Goal: Information Seeking & Learning: Learn about a topic

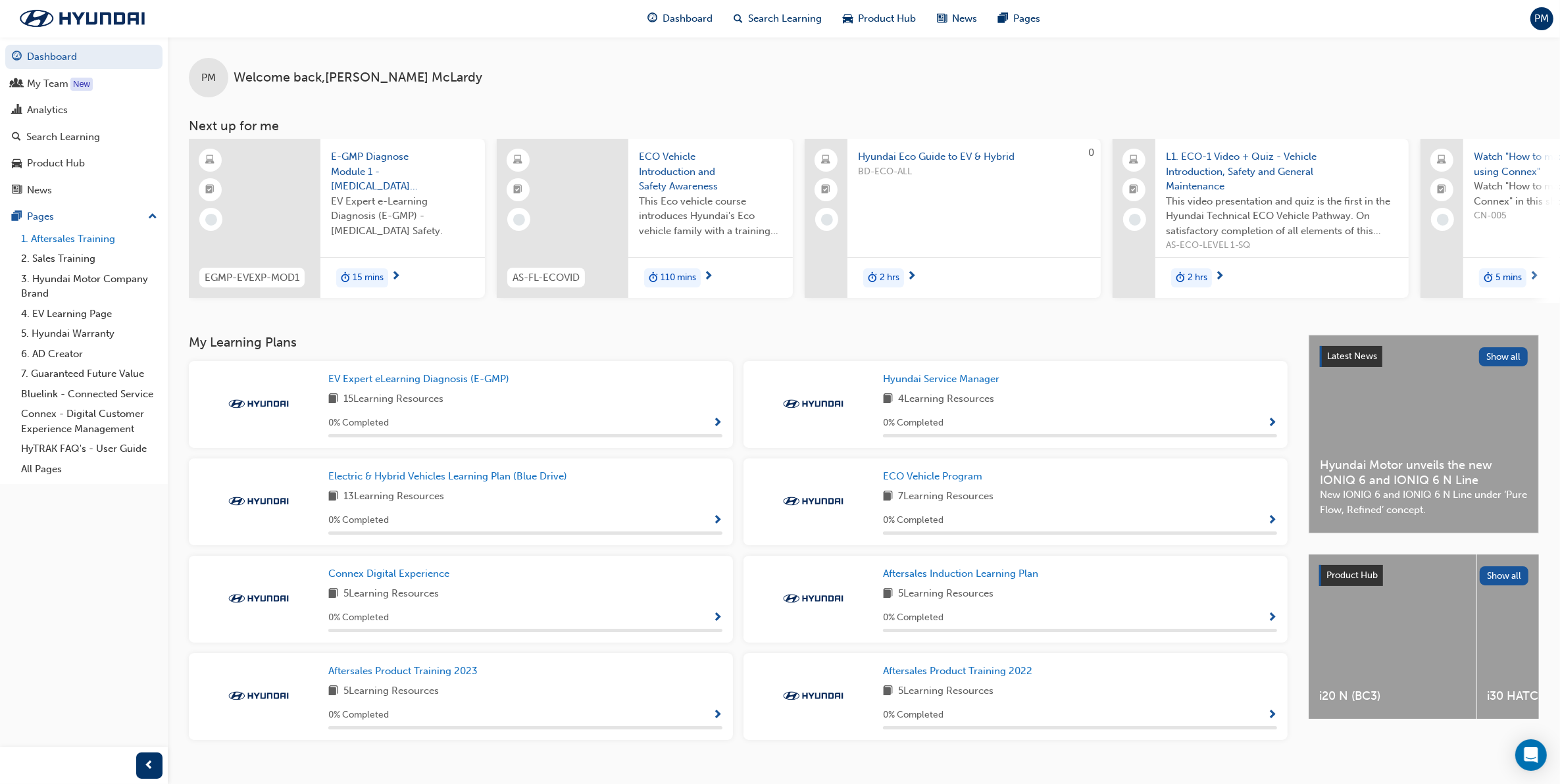
click at [71, 243] on link "1. Aftersales Training" at bounding box center [90, 239] width 147 height 21
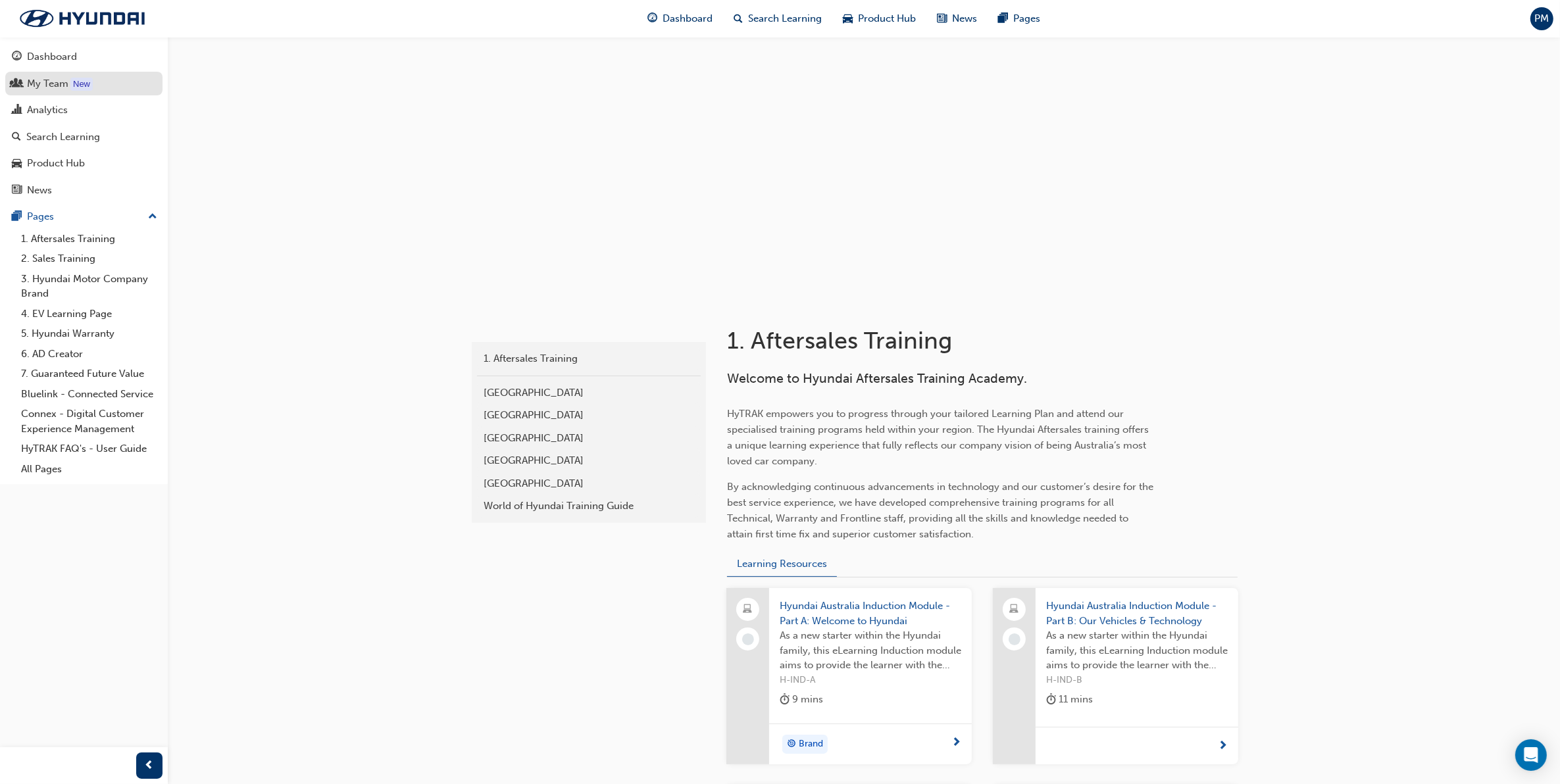
click at [57, 81] on div "My Team" at bounding box center [47, 83] width 41 height 15
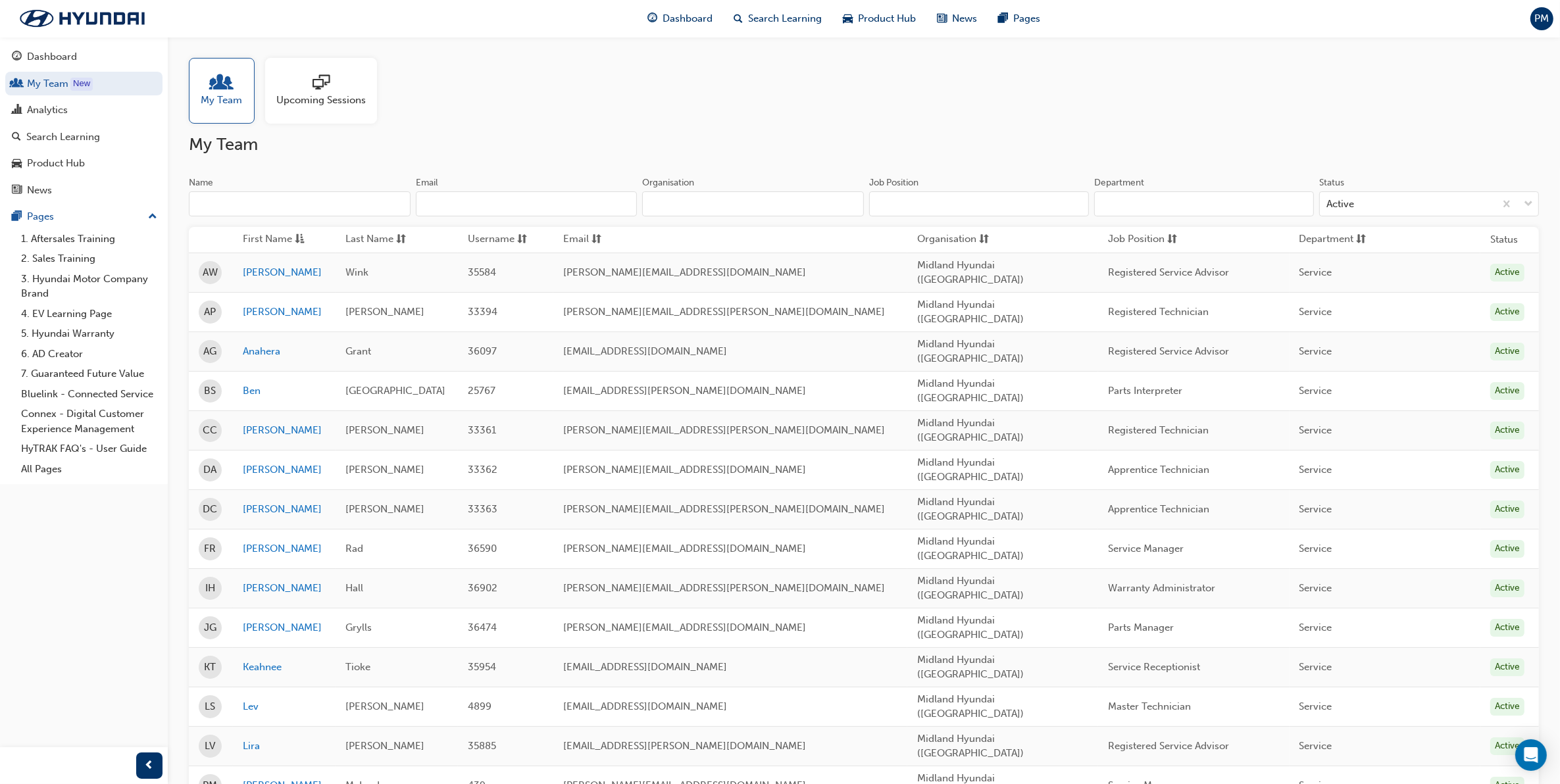
click at [322, 81] on span "sessionType_ONLINE_URL-icon" at bounding box center [320, 83] width 17 height 19
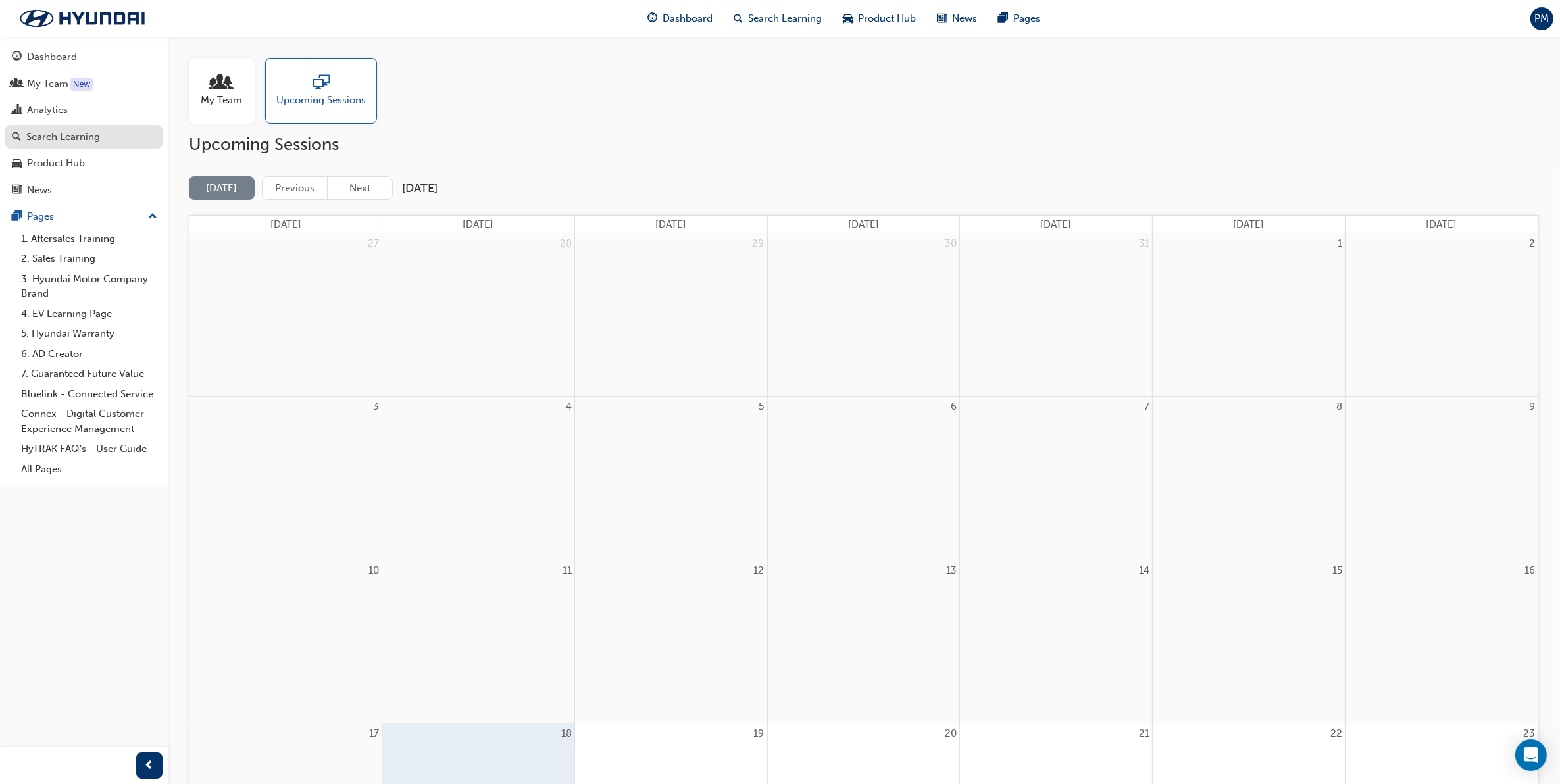
click at [49, 135] on div "Search Learning" at bounding box center [63, 137] width 73 height 15
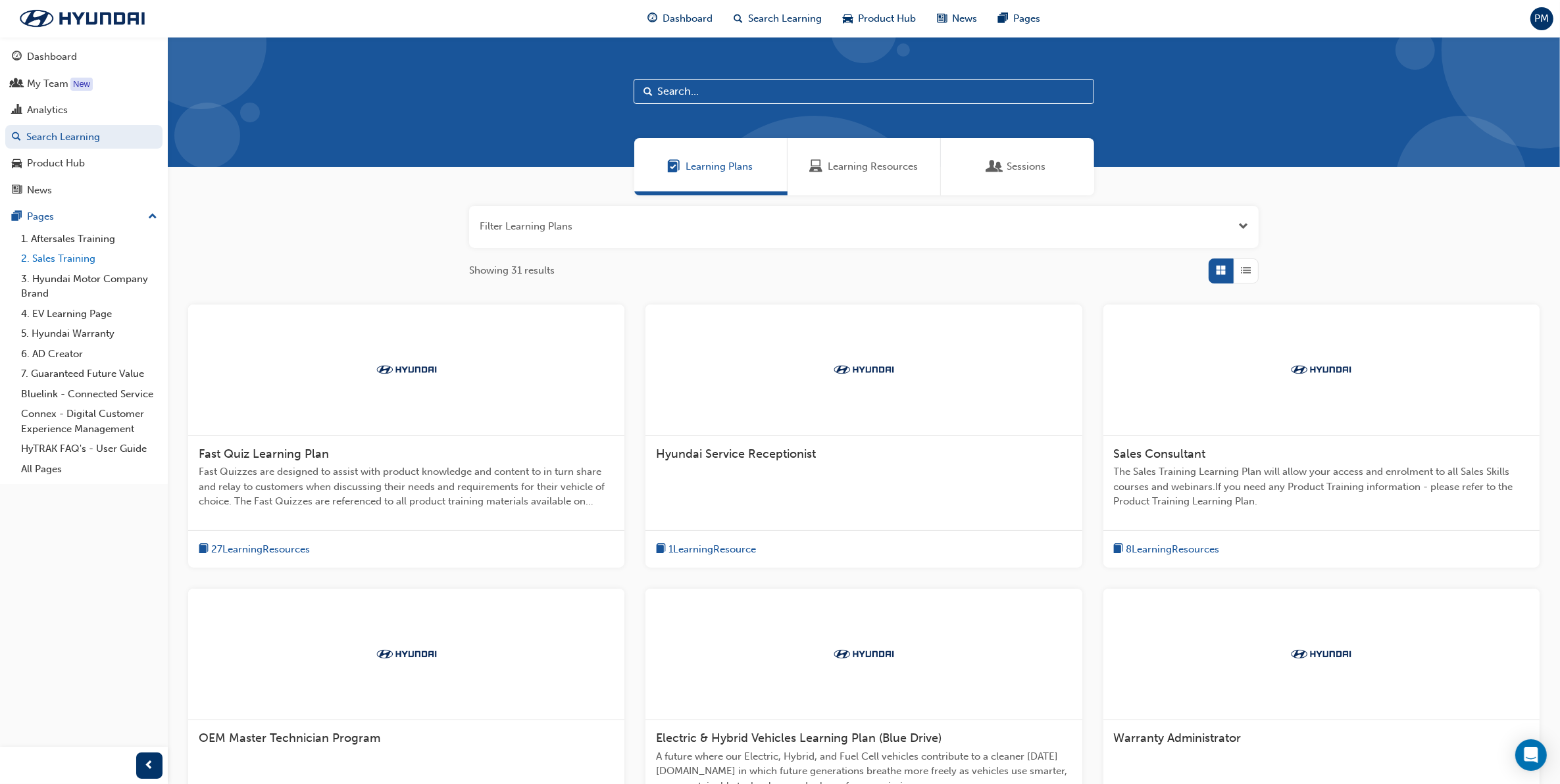
click at [50, 262] on link "2. Sales Training" at bounding box center [90, 259] width 147 height 21
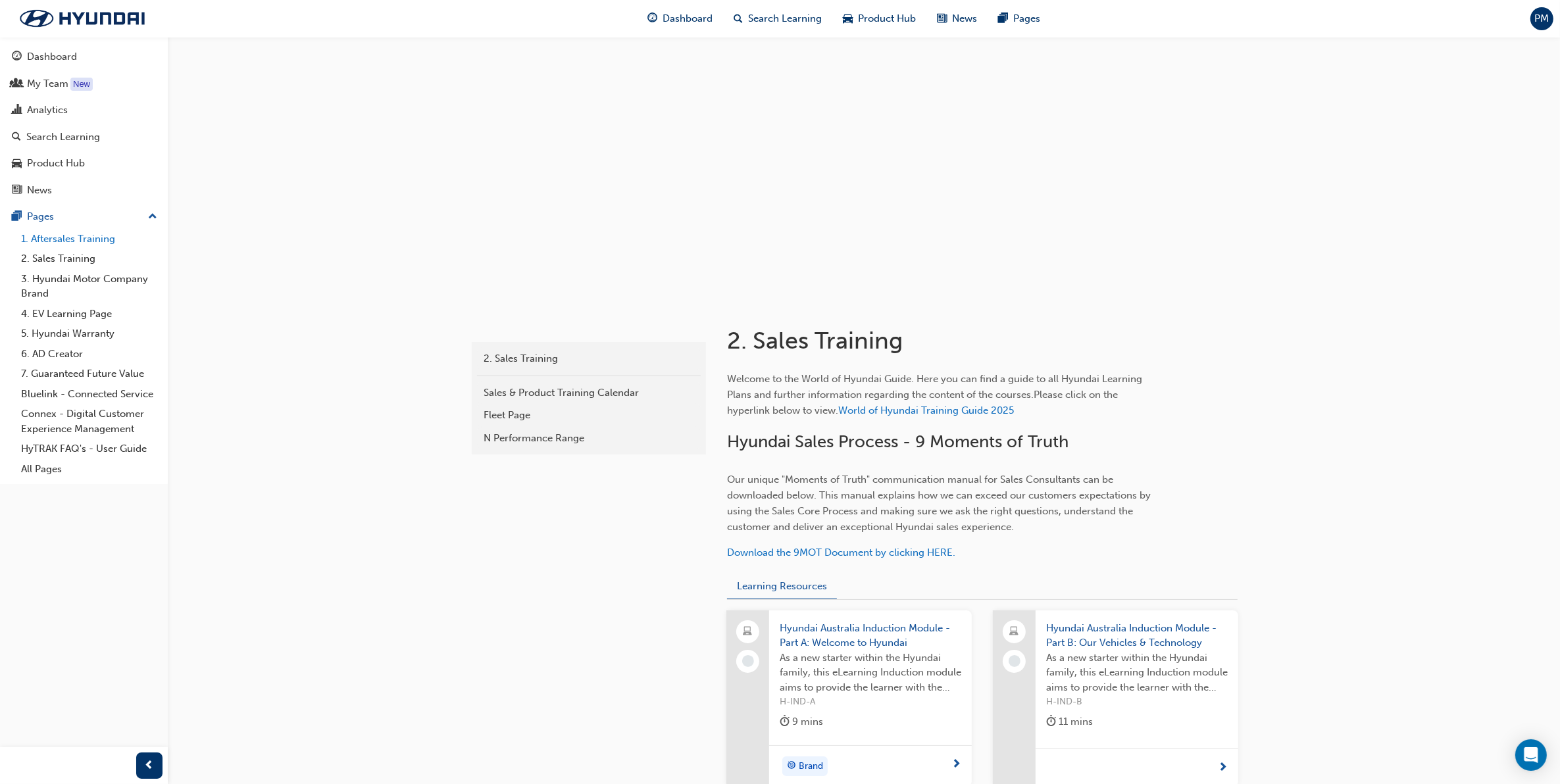
click at [64, 234] on link "1. Aftersales Training" at bounding box center [90, 239] width 147 height 21
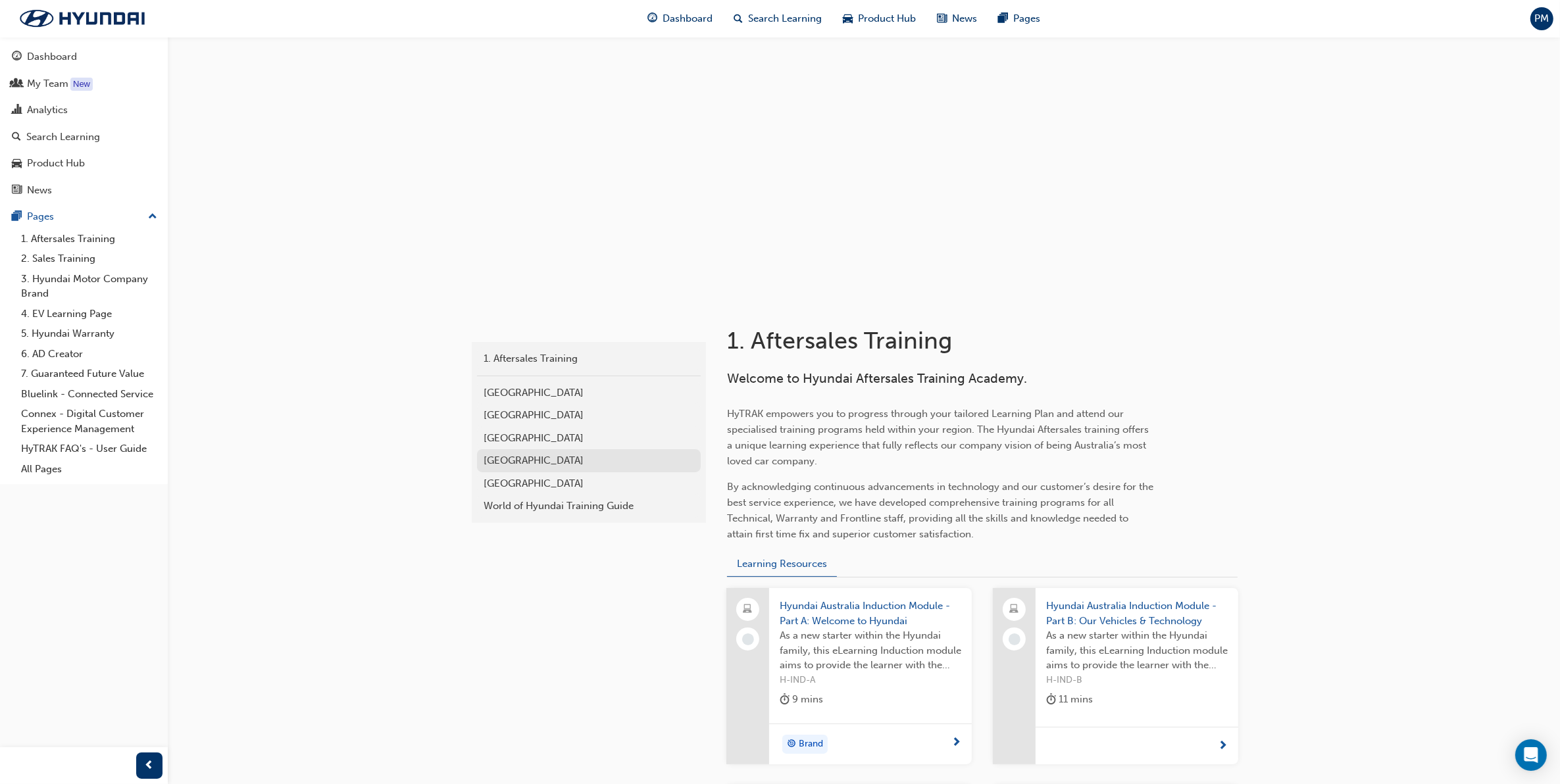
click at [510, 461] on div "[GEOGRAPHIC_DATA]" at bounding box center [588, 461] width 210 height 15
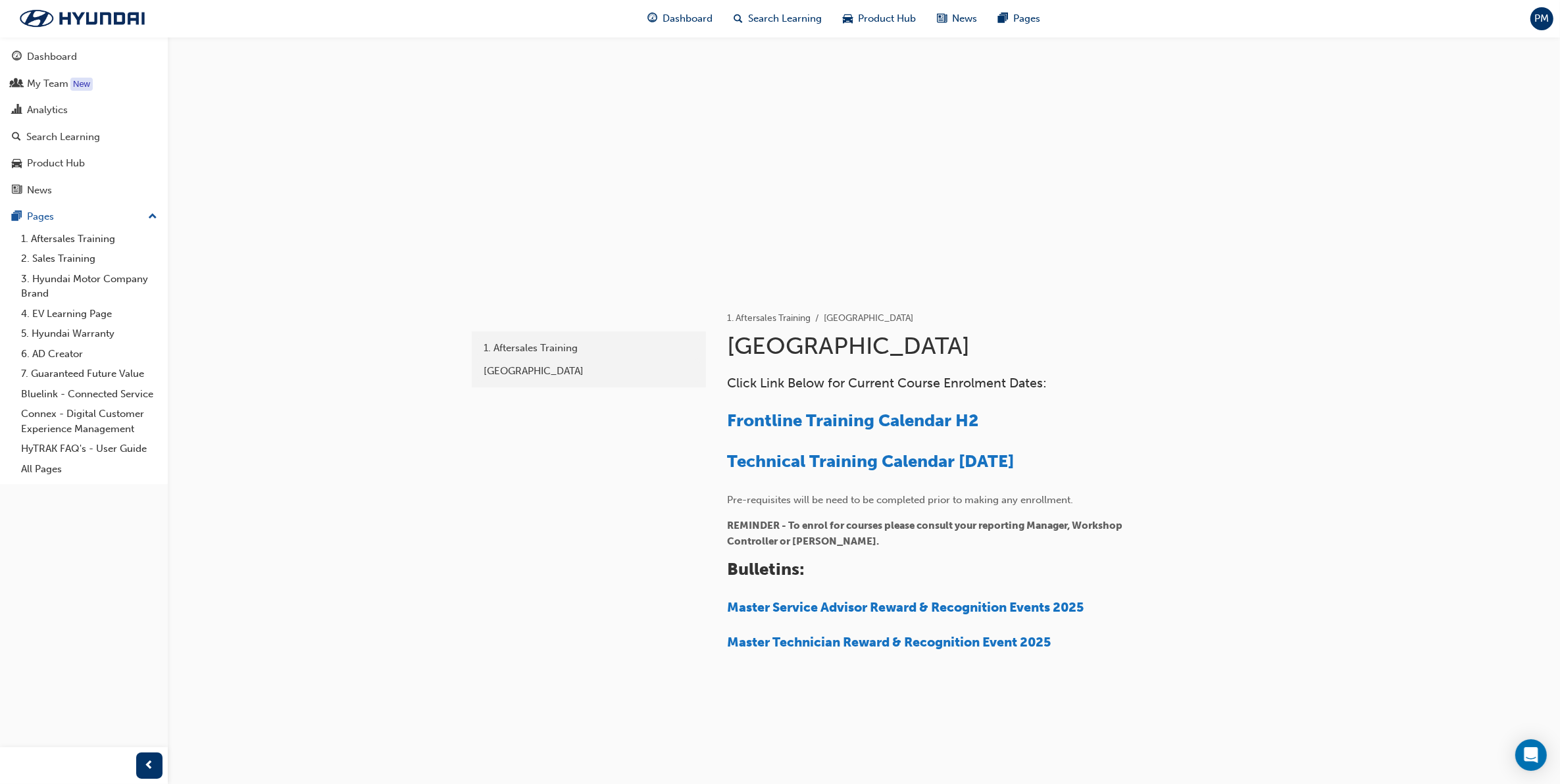
scroll to position [13, 0]
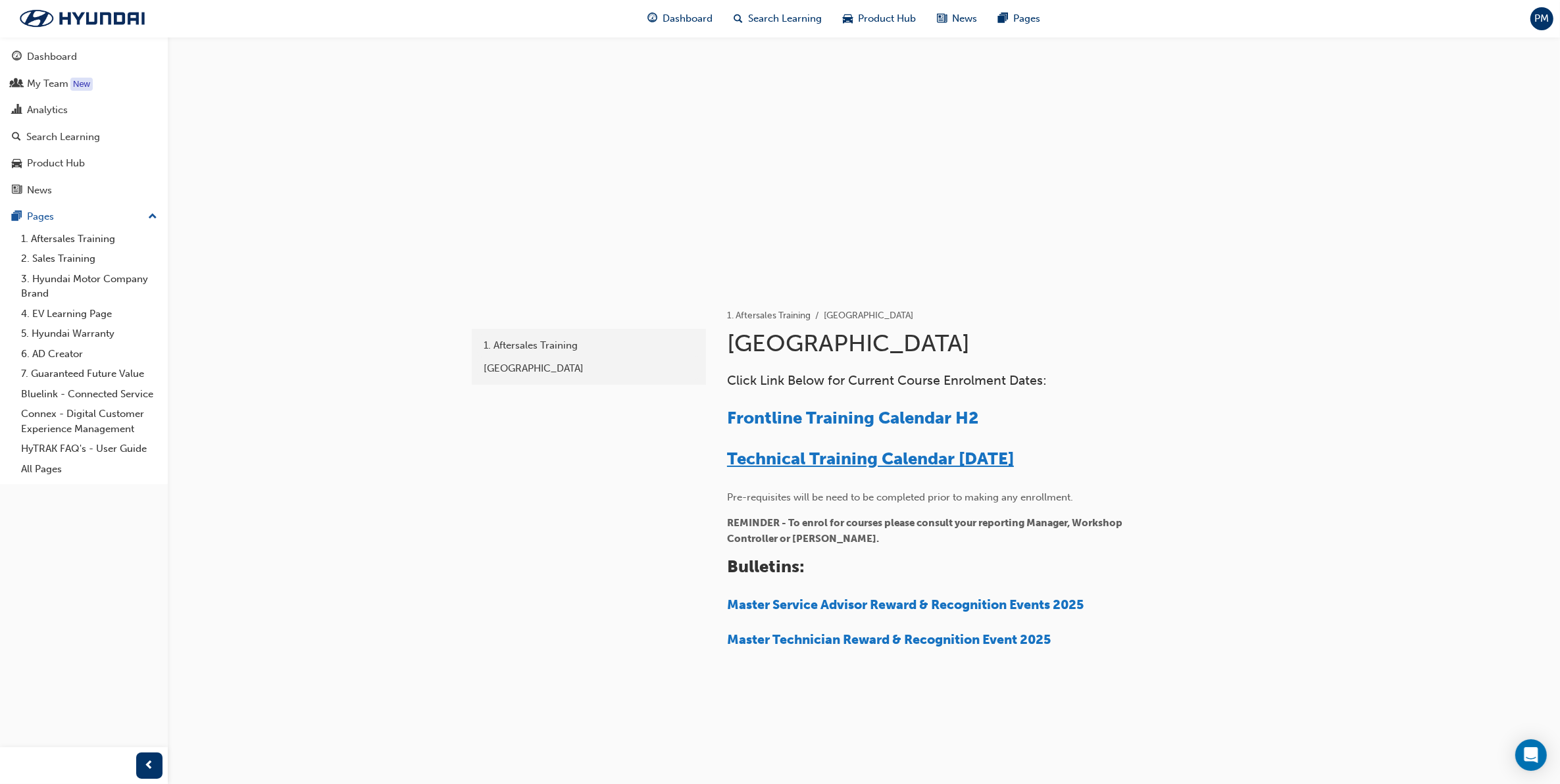
click at [910, 458] on span "Technical Training Calendar [DATE]" at bounding box center [870, 458] width 287 height 21
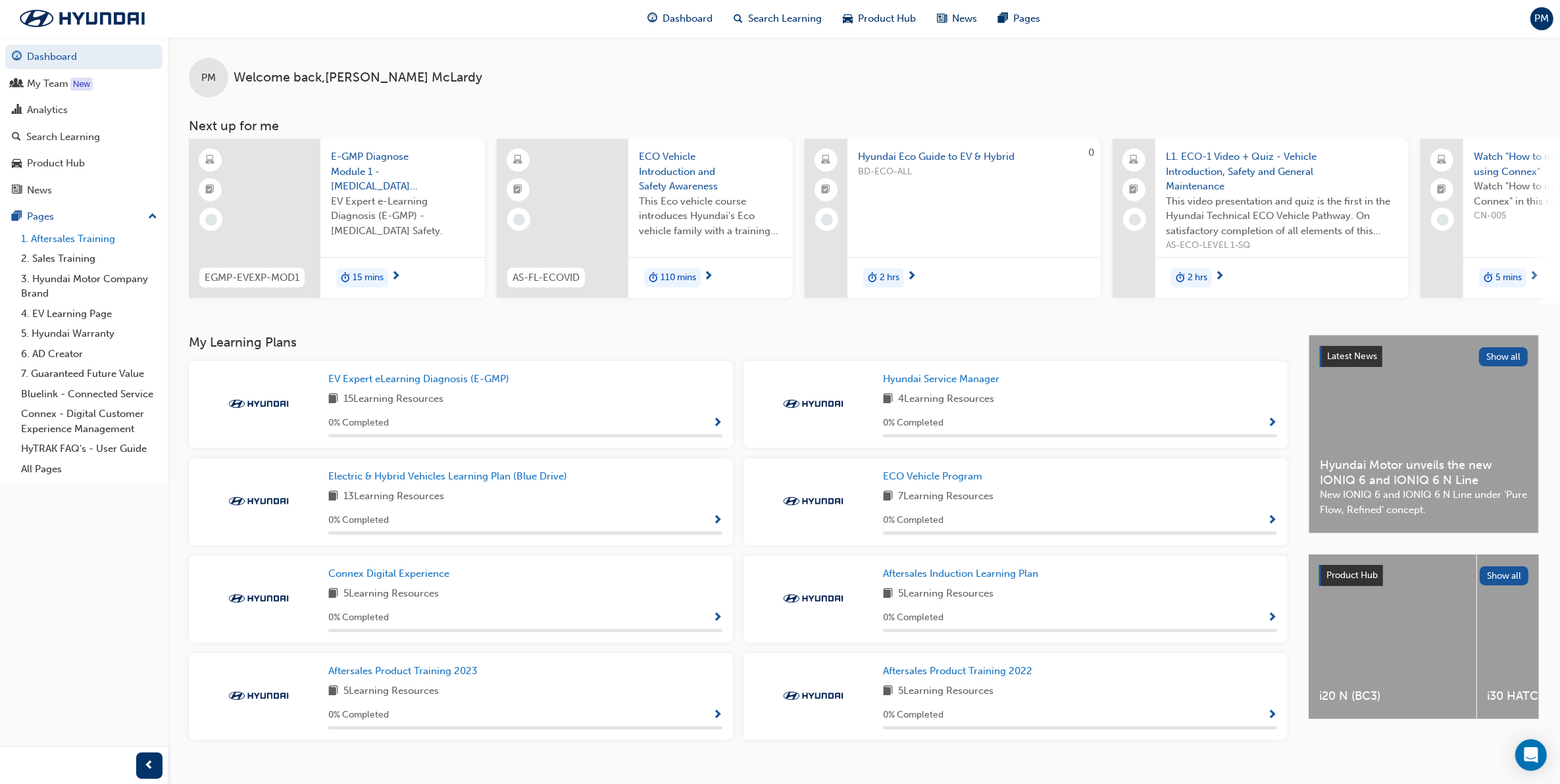
click at [88, 237] on link "1. Aftersales Training" at bounding box center [90, 239] width 147 height 21
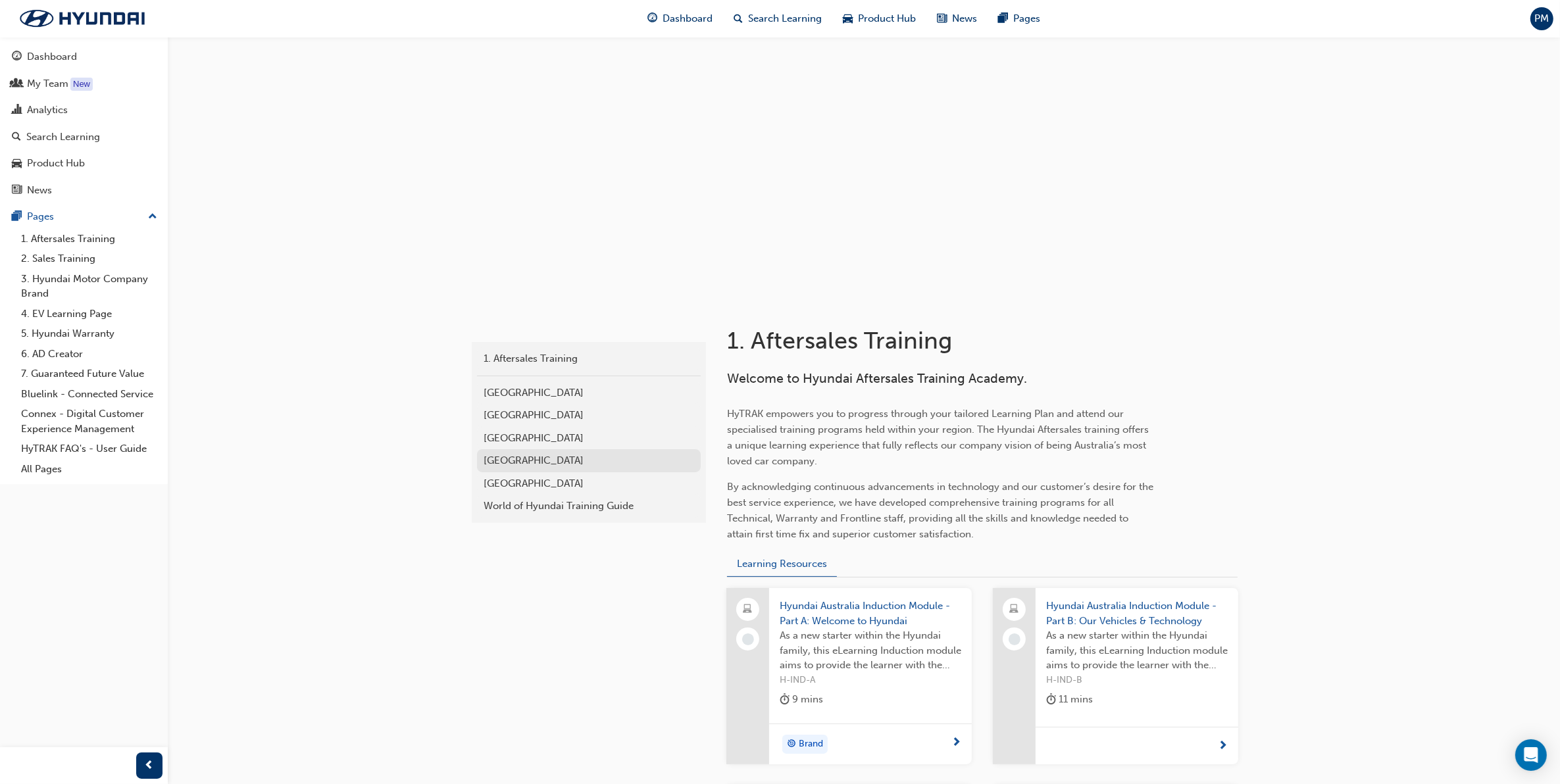
click at [533, 463] on div "[GEOGRAPHIC_DATA]" at bounding box center [588, 461] width 210 height 15
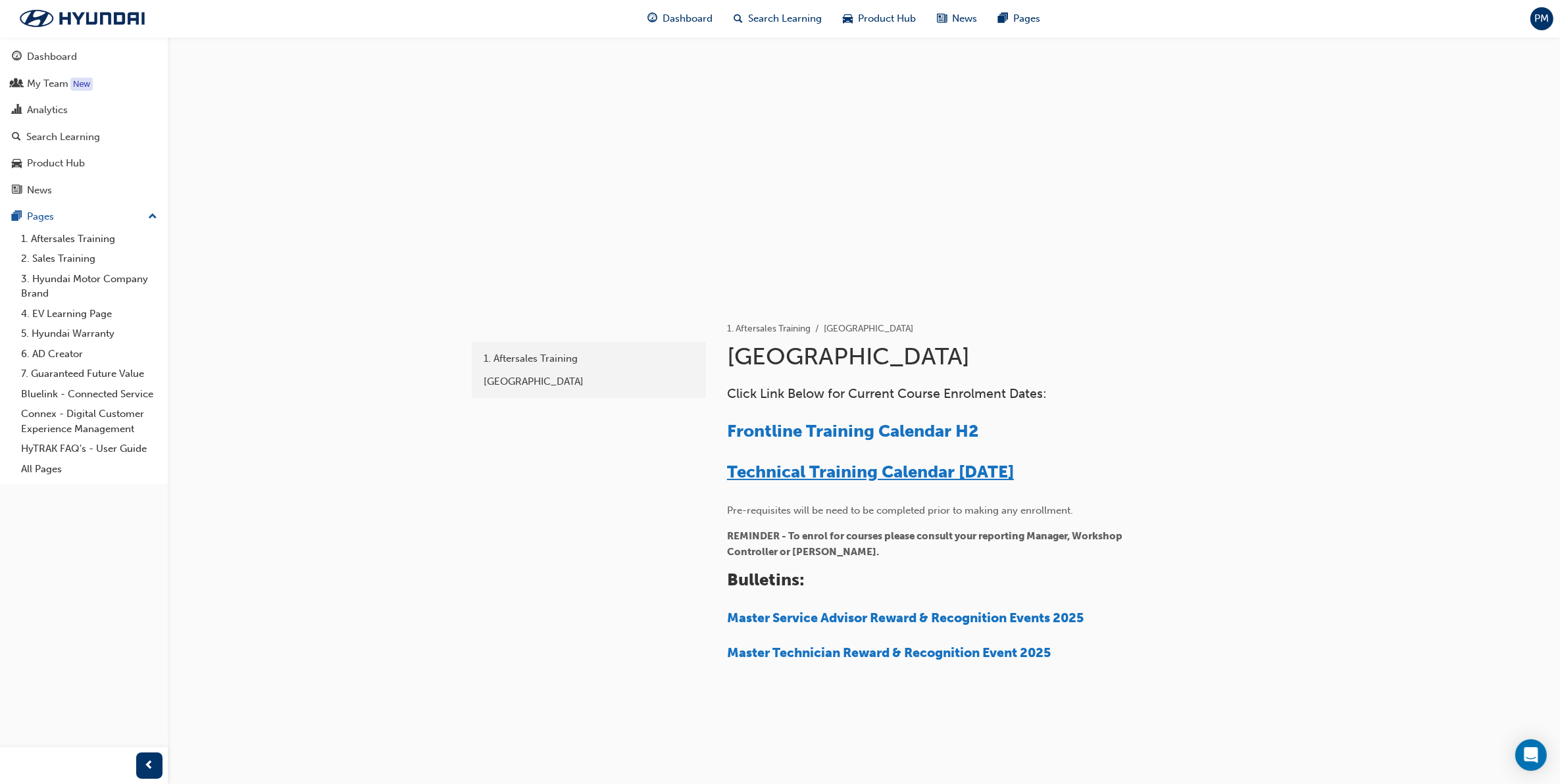
click at [833, 469] on span "Technical Training Calendar [DATE]" at bounding box center [870, 472] width 287 height 21
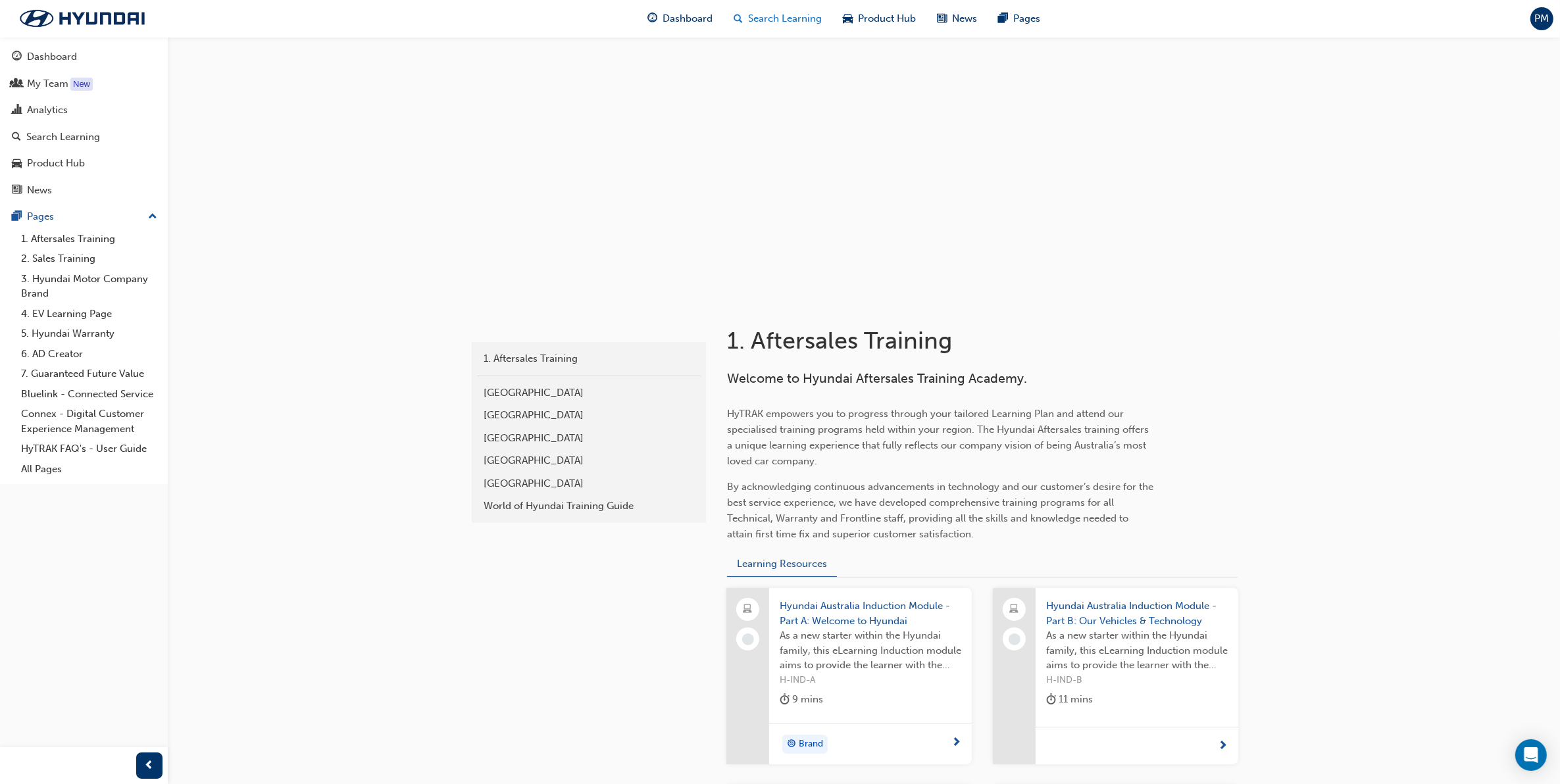
click at [760, 16] on span "Search Learning" at bounding box center [786, 18] width 73 height 15
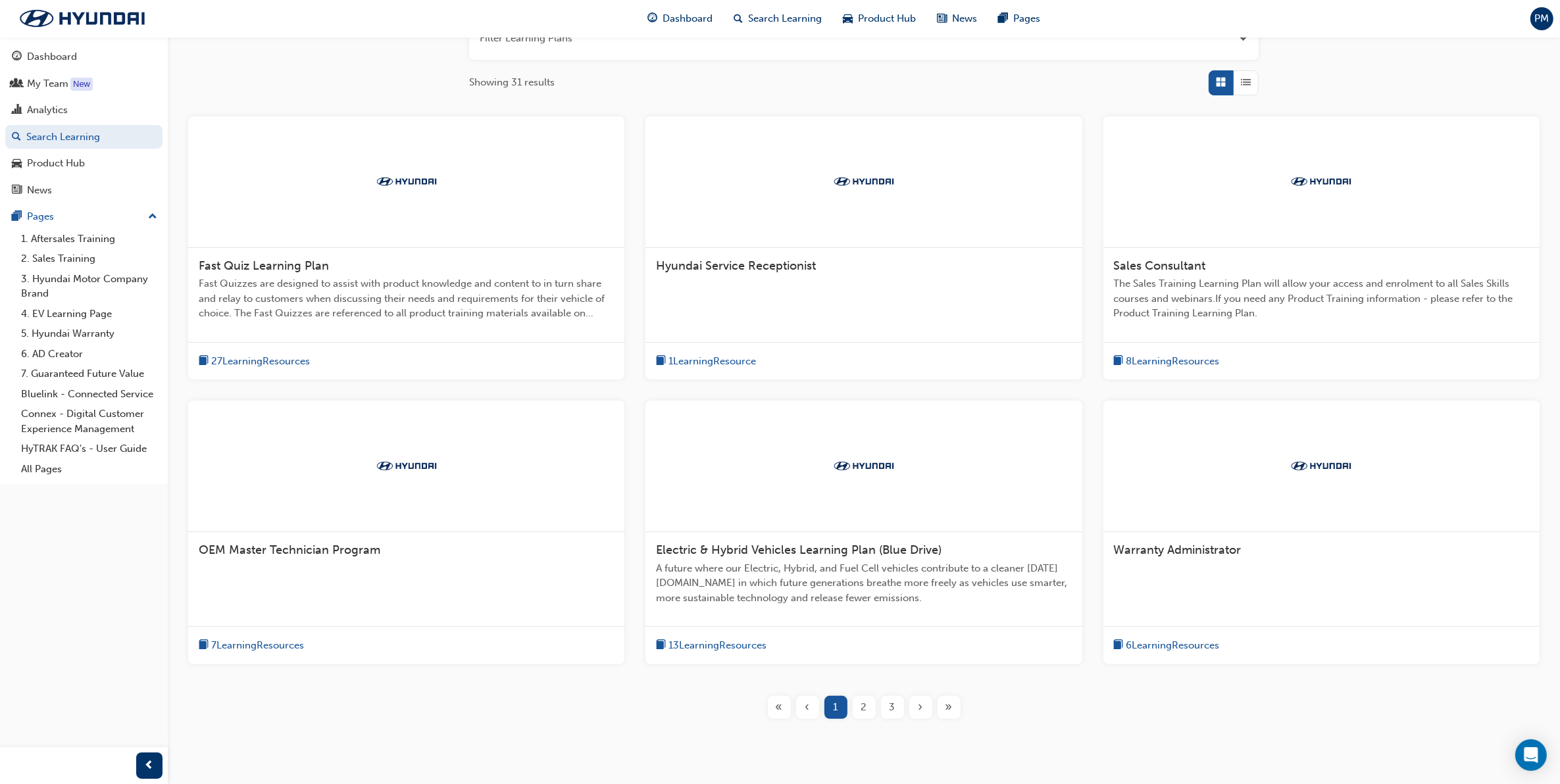
scroll to position [230, 0]
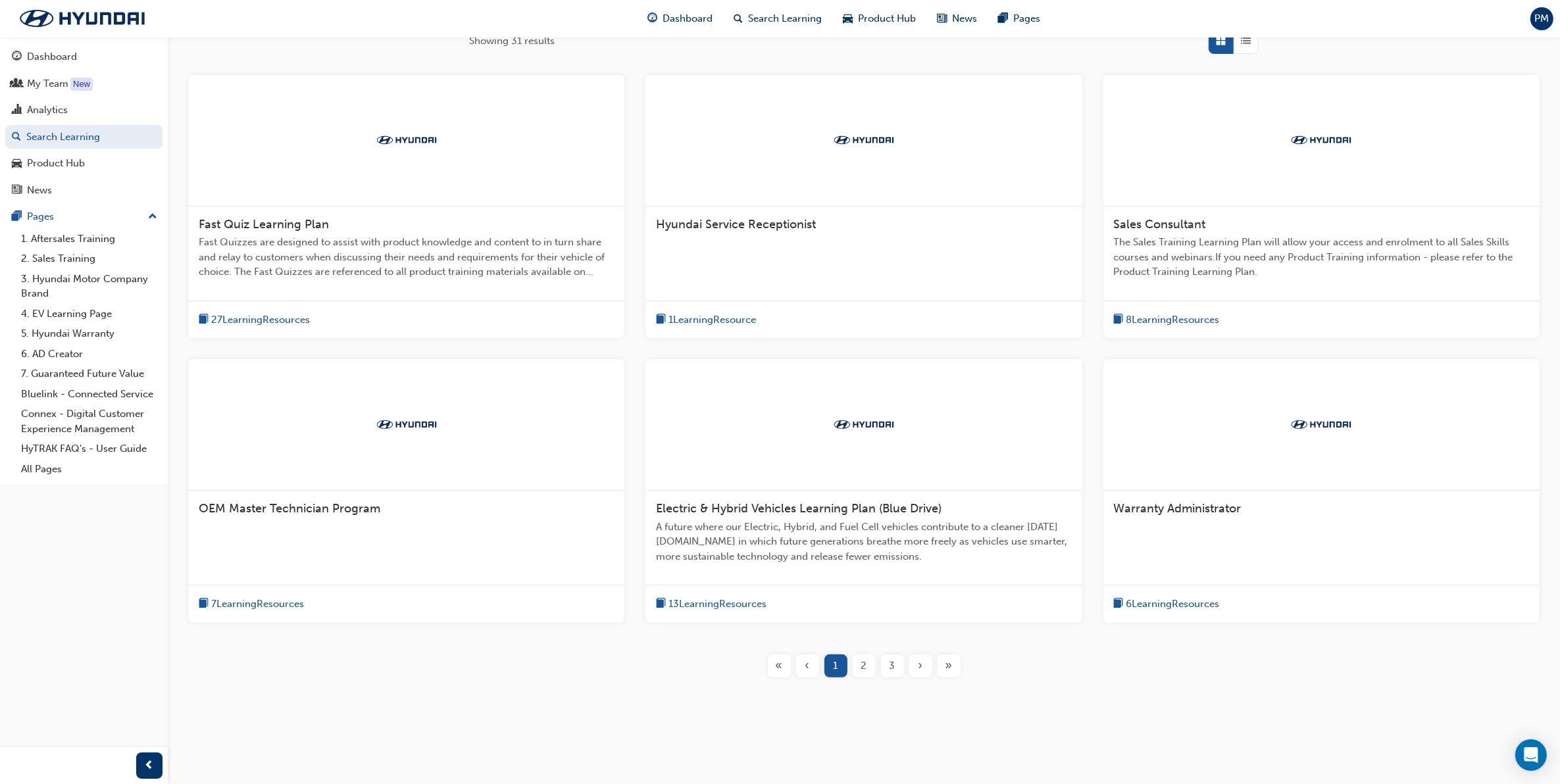
click at [861, 665] on span "2" at bounding box center [864, 666] width 6 height 15
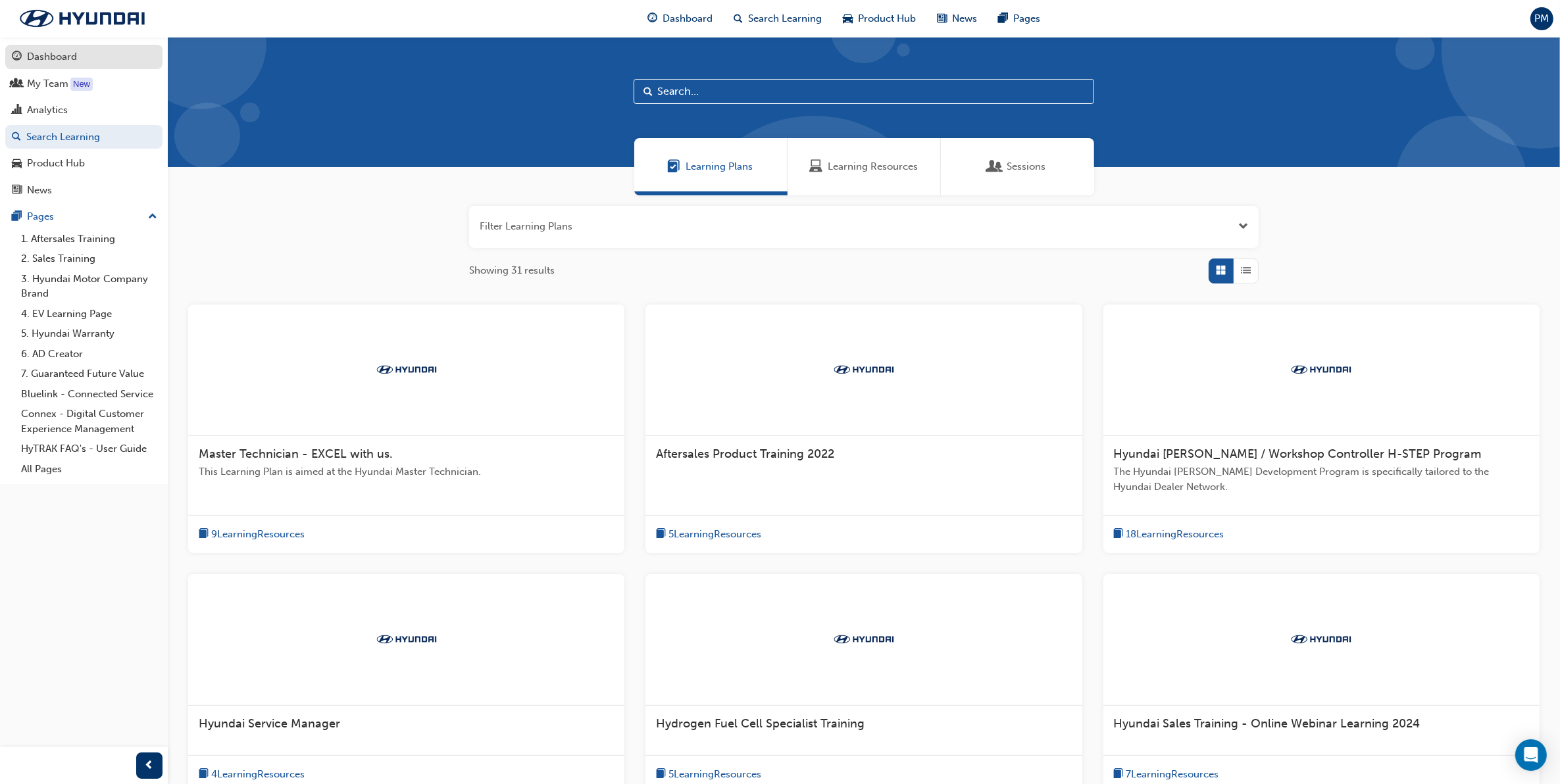
click at [37, 57] on div "Dashboard" at bounding box center [52, 56] width 50 height 15
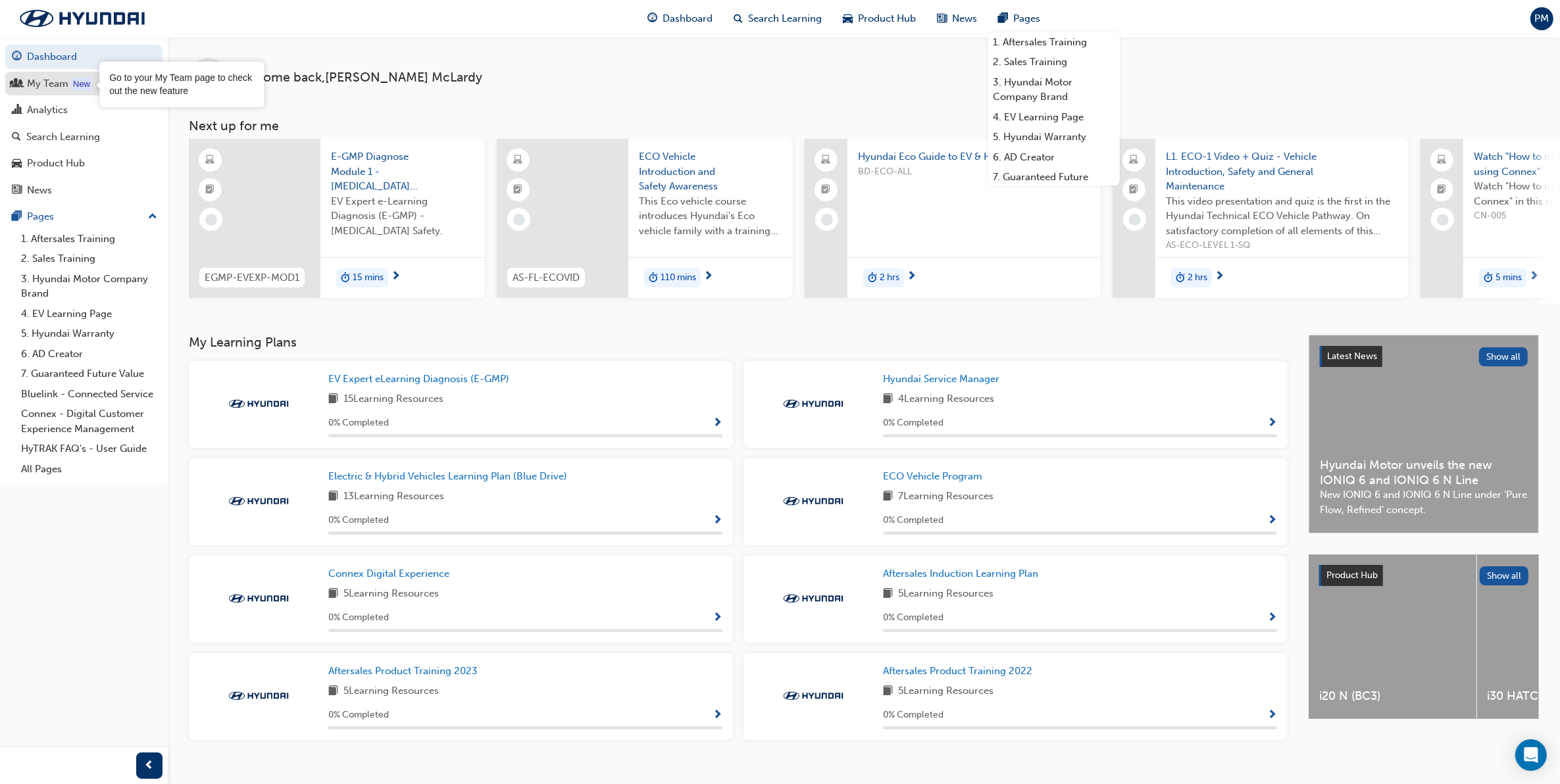
click at [70, 81] on div "My Team" at bounding box center [83, 84] width 144 height 16
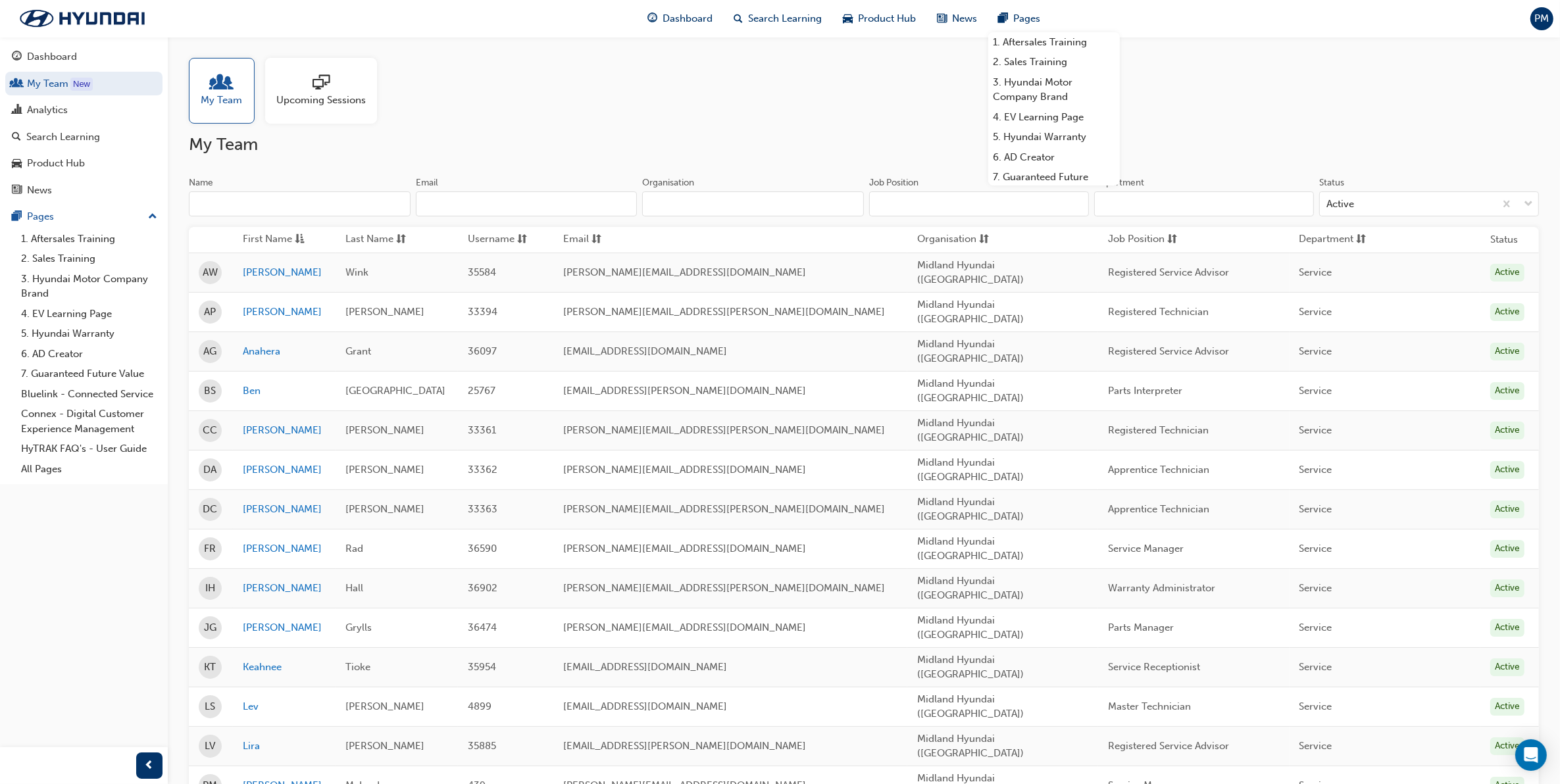
click at [1500, 269] on div "Active" at bounding box center [1507, 273] width 34 height 18
click at [212, 268] on span "AW" at bounding box center [209, 272] width 15 height 15
click at [269, 269] on link "[PERSON_NAME]" at bounding box center [284, 272] width 82 height 15
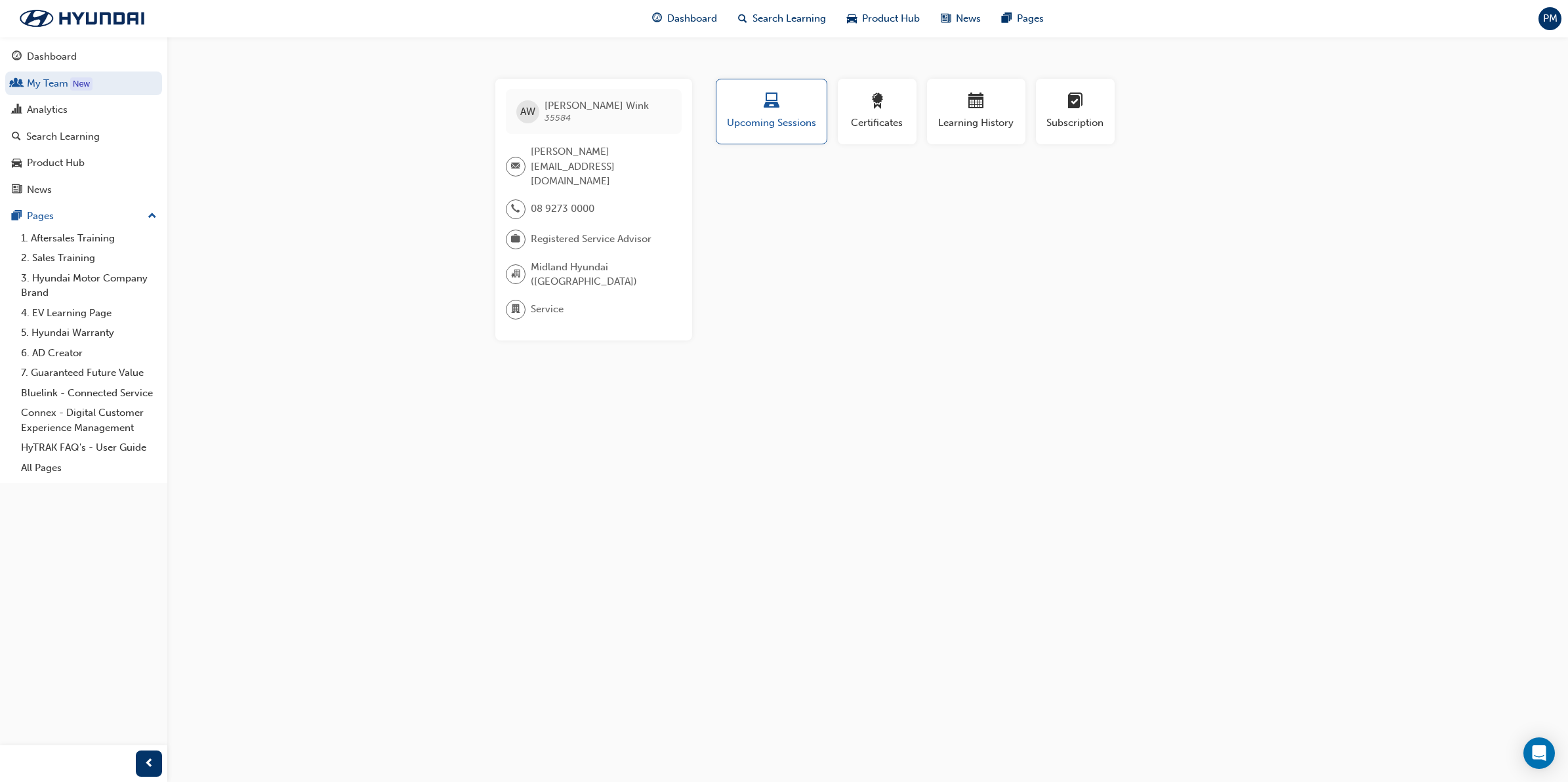
click at [424, 306] on div "AW Alexander Wink 35584 Alexander.Wink@midlandcity.com.au 08 9273 0000 Register…" at bounding box center [784, 391] width 1568 height 782
click at [51, 83] on link "My Team New" at bounding box center [84, 83] width 157 height 24
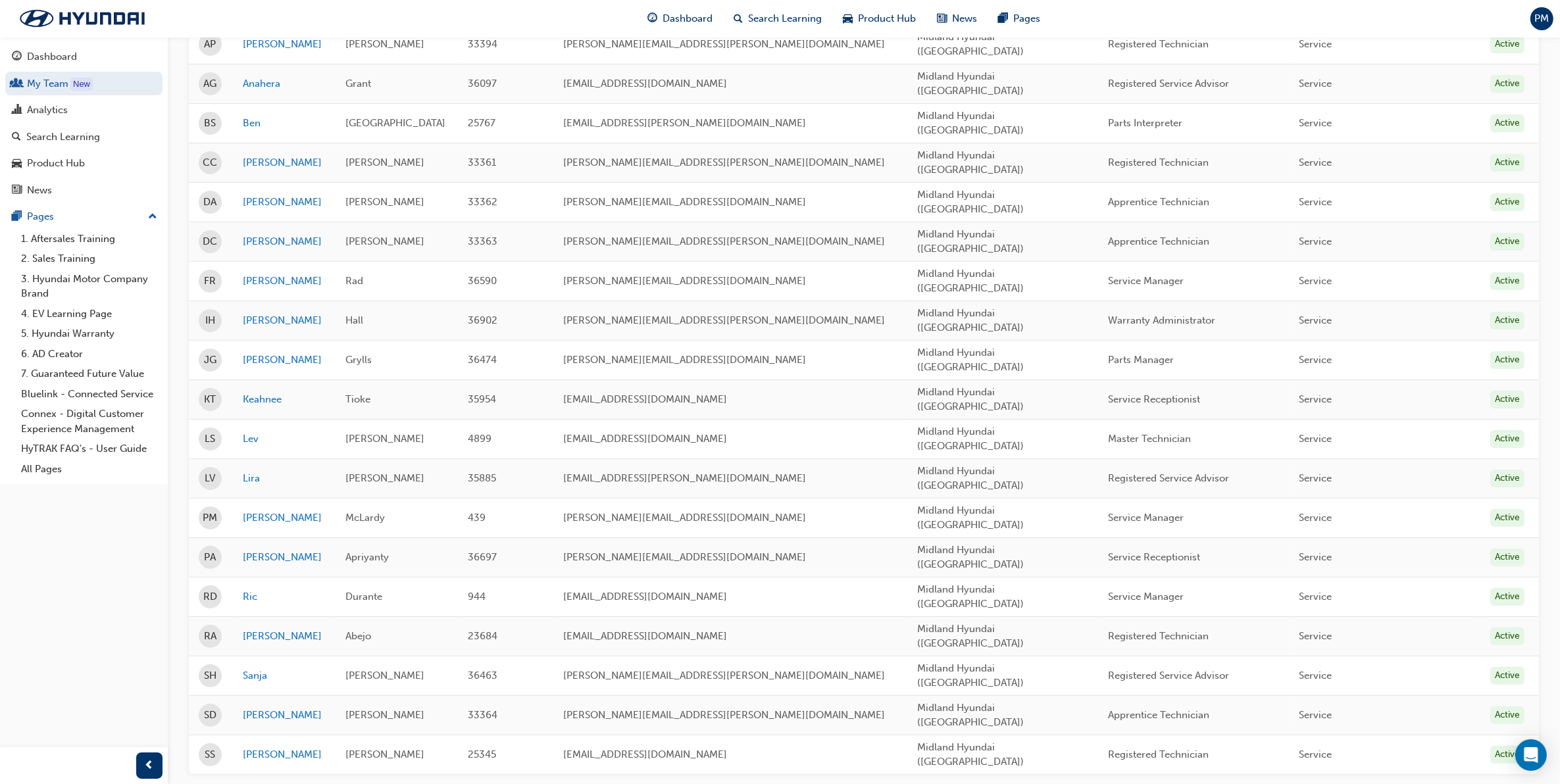
scroll to position [278, 0]
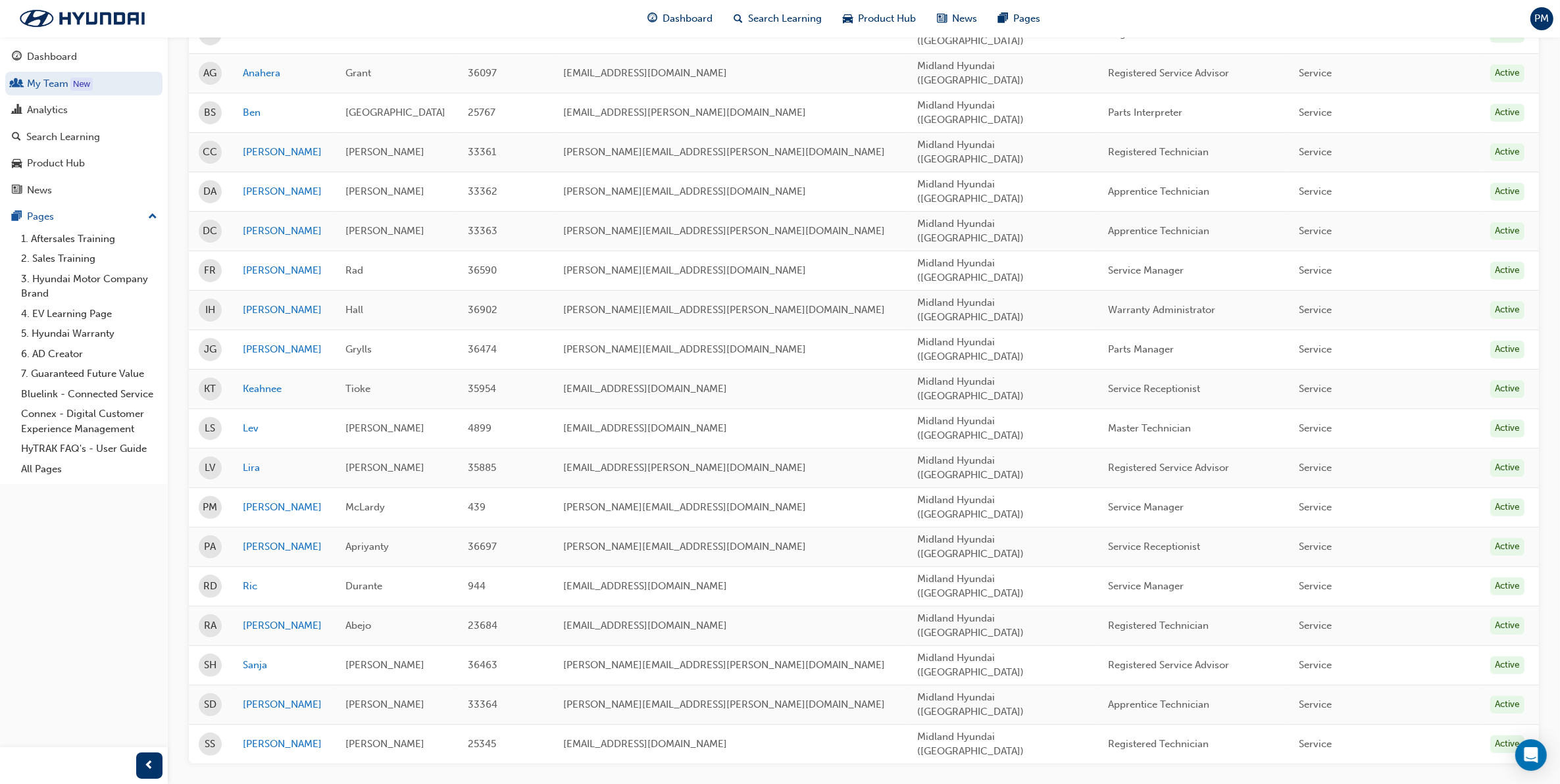
click at [1505, 696] on div "Active" at bounding box center [1507, 705] width 34 height 18
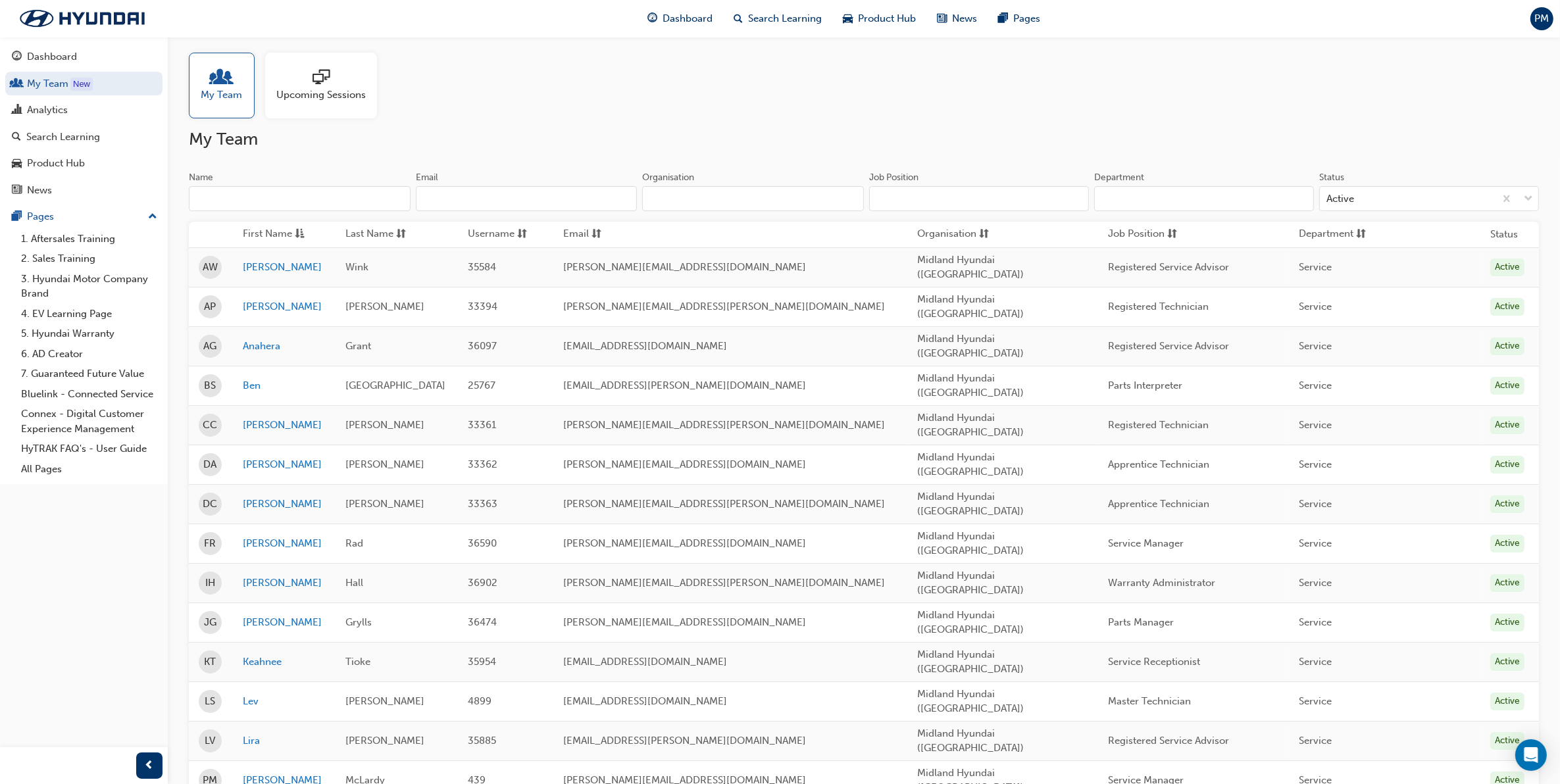
scroll to position [0, 0]
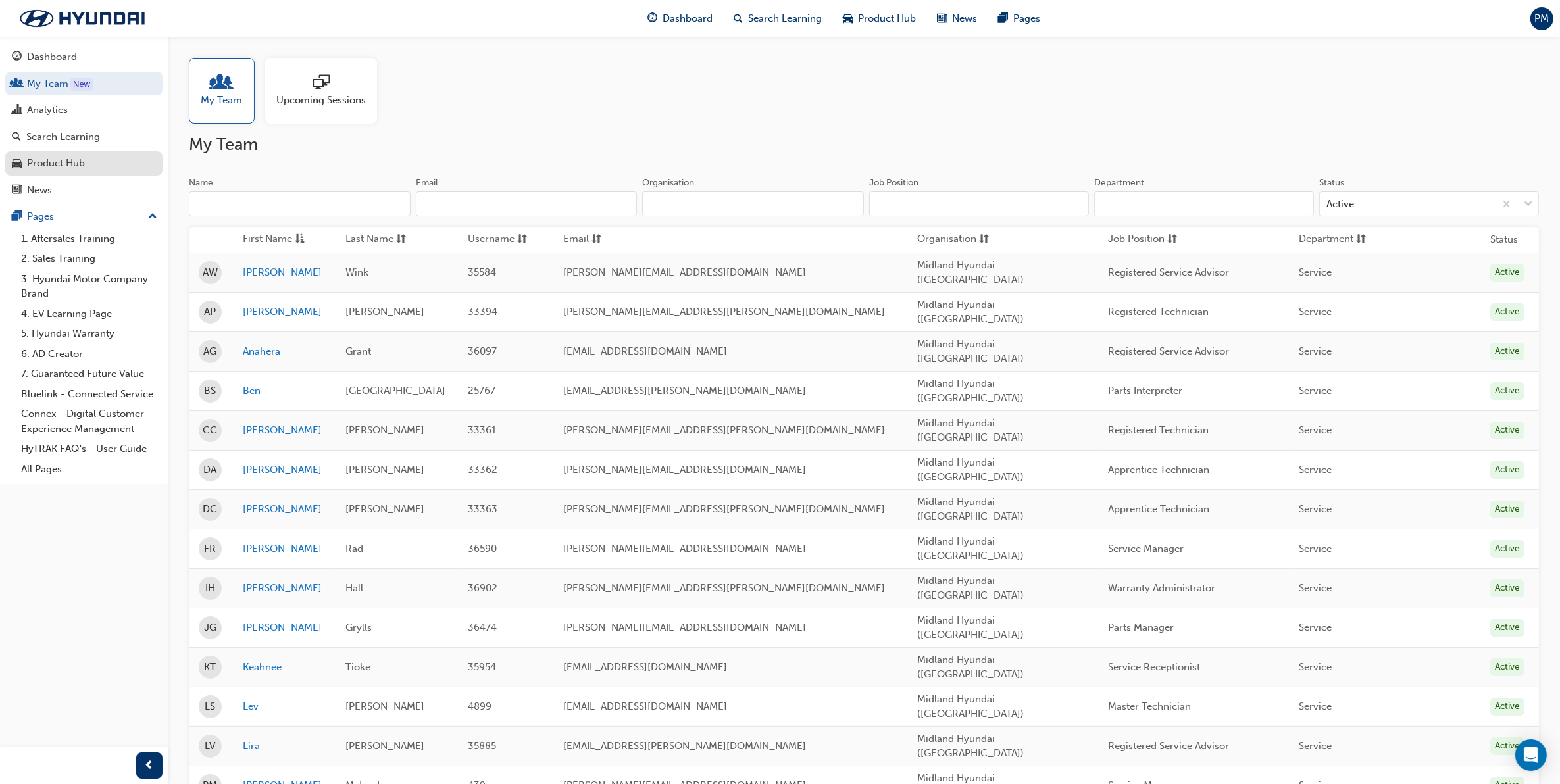
click at [55, 165] on div "Product Hub" at bounding box center [55, 163] width 58 height 15
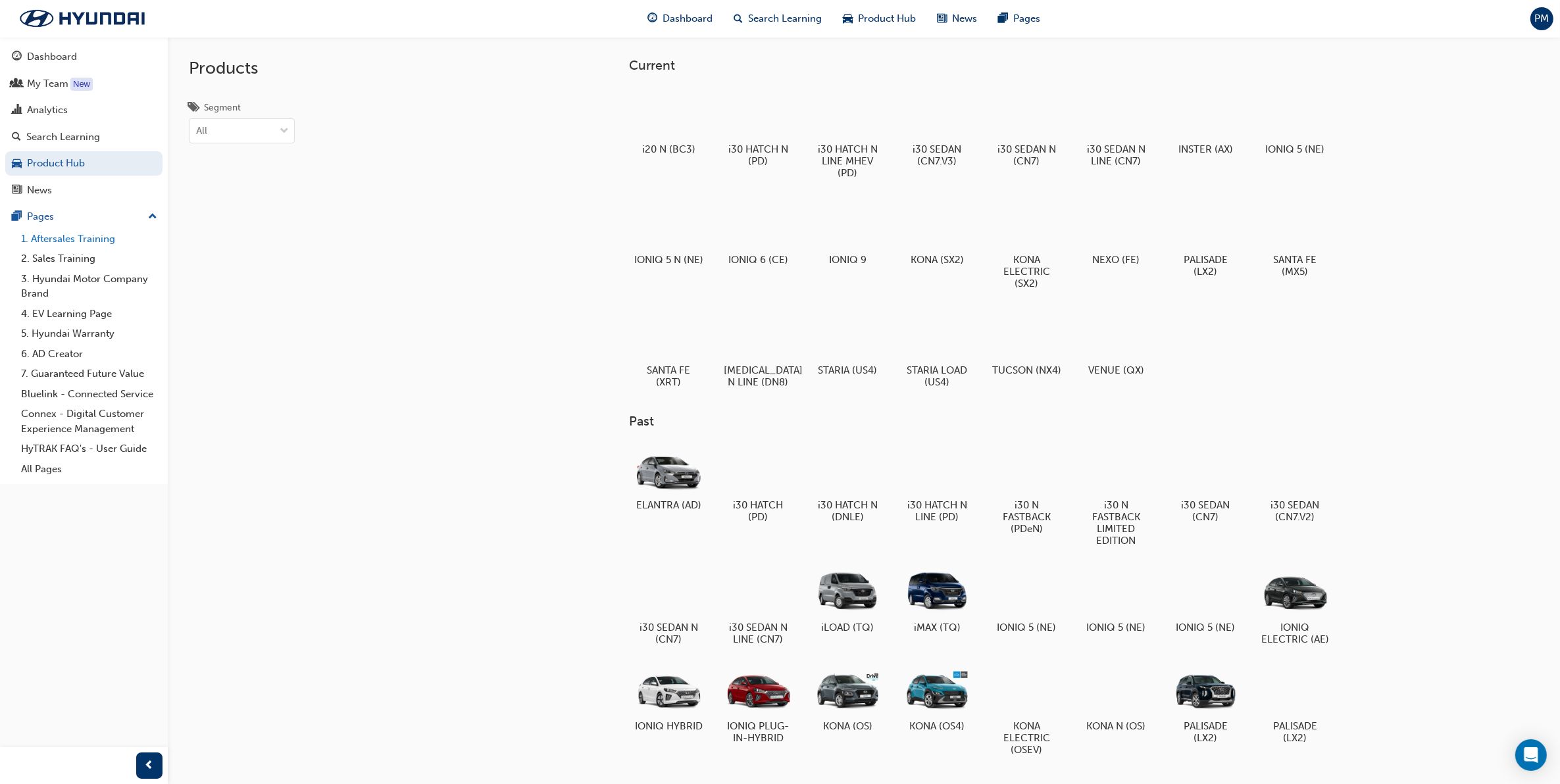
click at [57, 234] on link "1. Aftersales Training" at bounding box center [90, 239] width 147 height 21
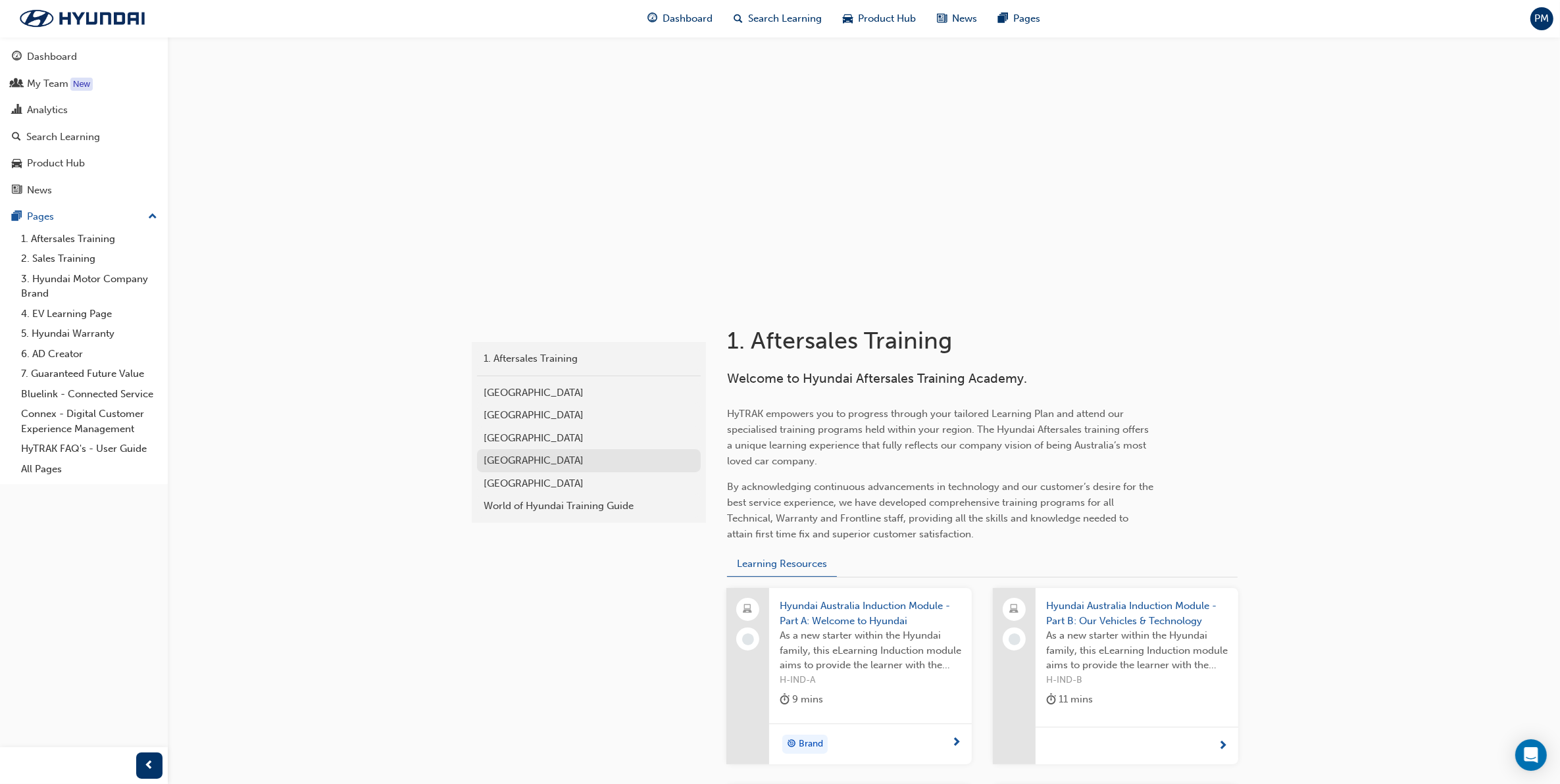
click at [524, 464] on div "[GEOGRAPHIC_DATA]" at bounding box center [588, 461] width 210 height 15
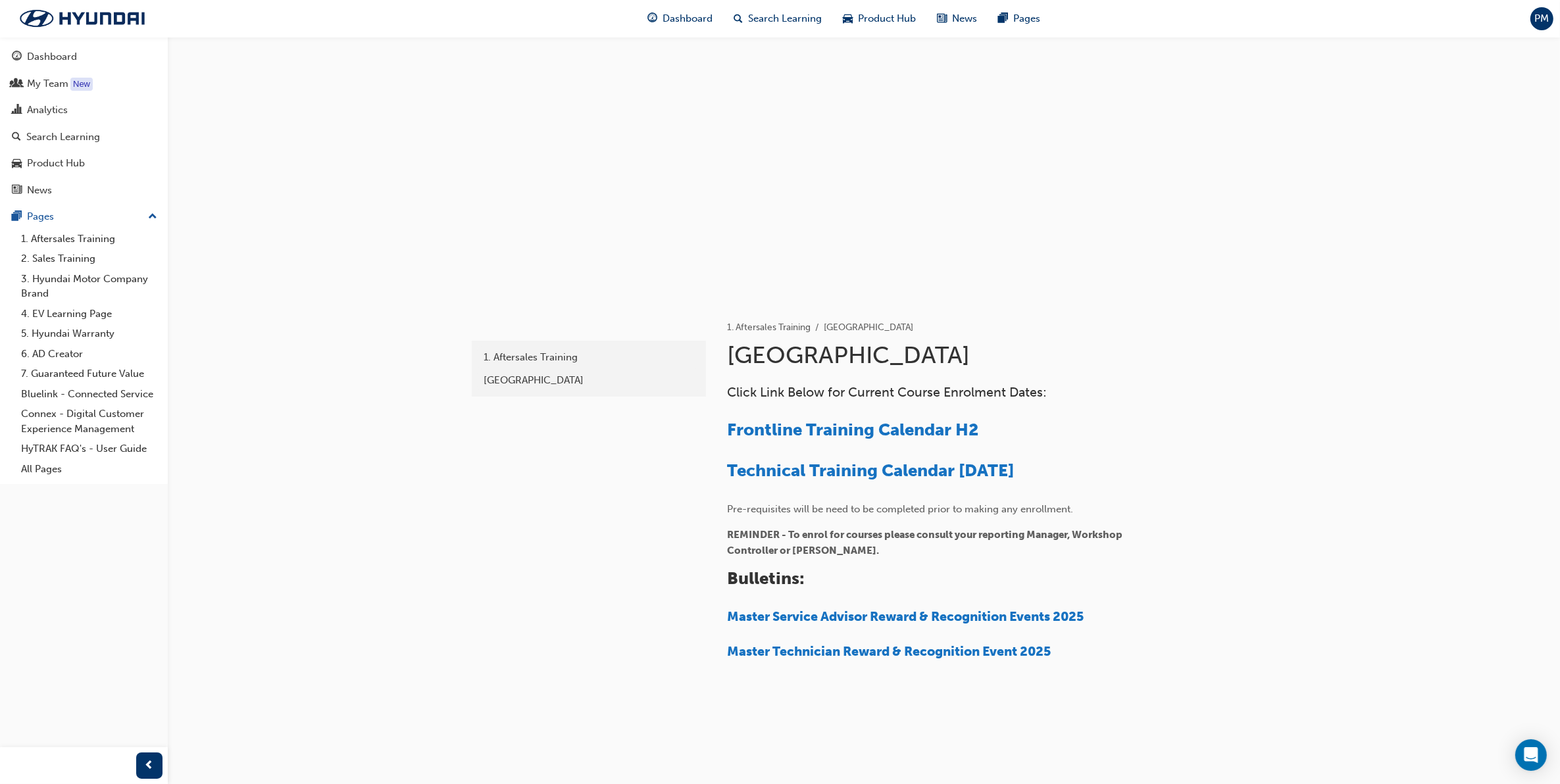
scroll to position [13, 0]
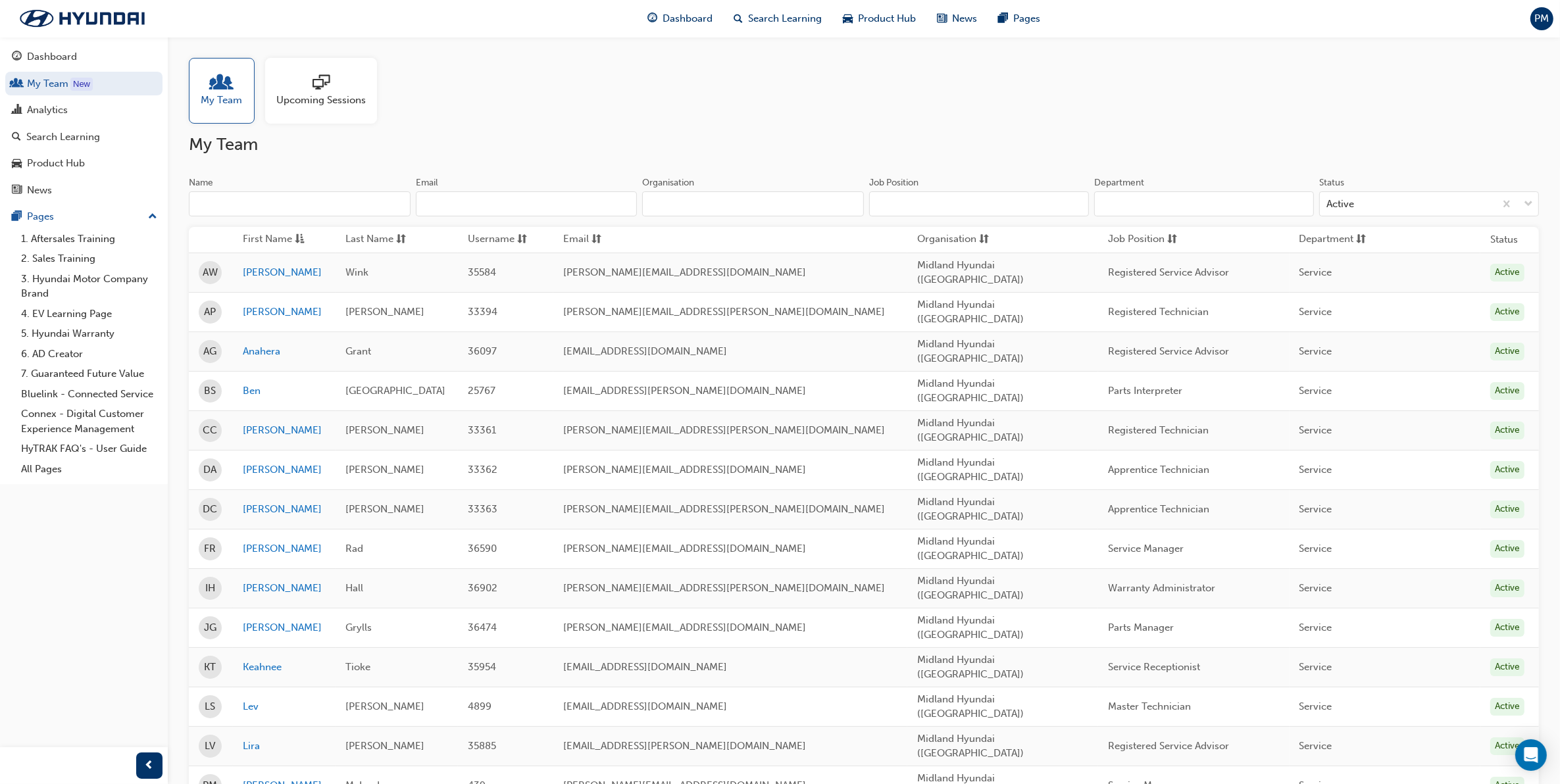
click at [333, 89] on div at bounding box center [321, 83] width 90 height 19
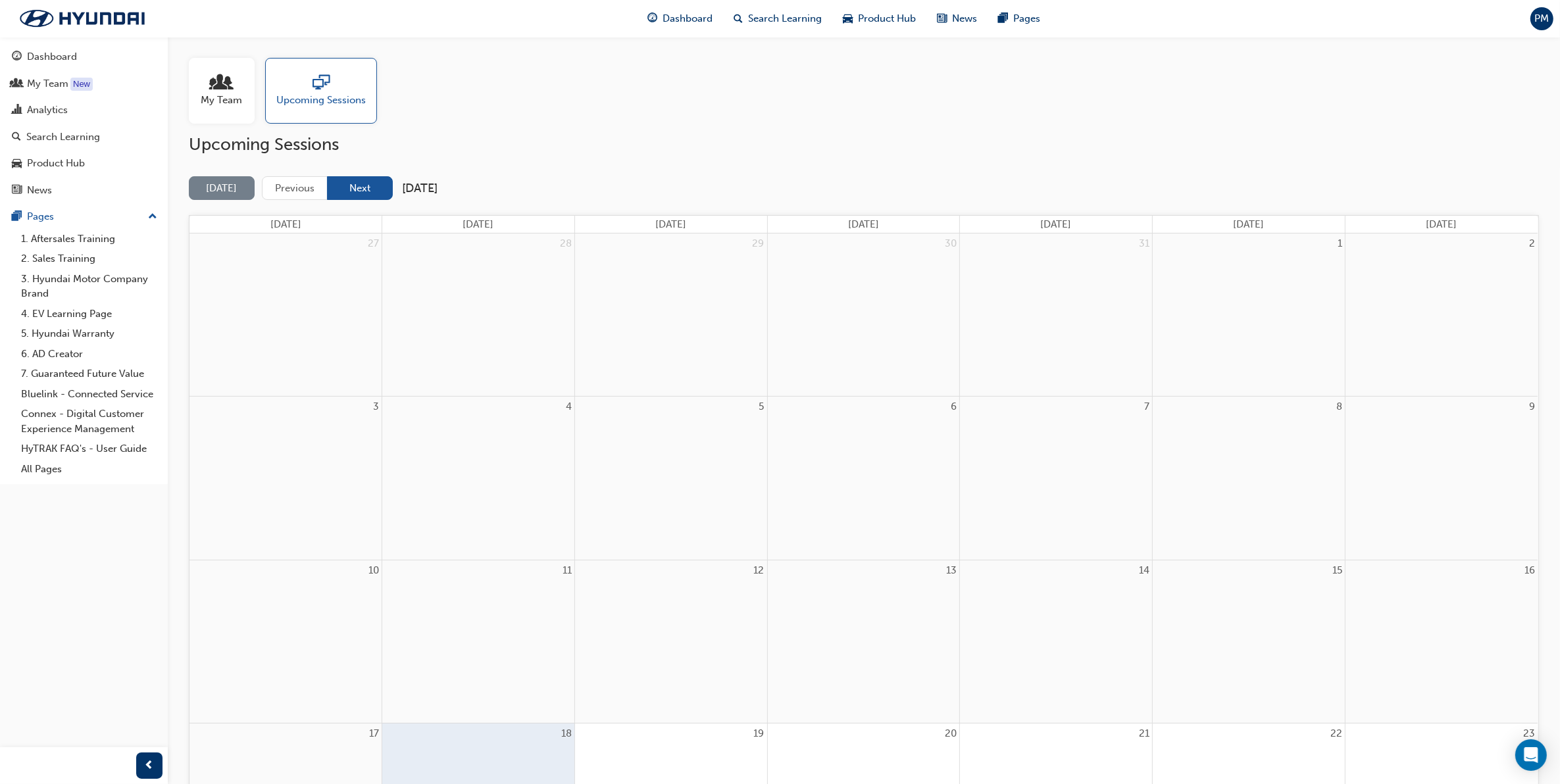
click at [356, 188] on button "Next" at bounding box center [360, 188] width 66 height 24
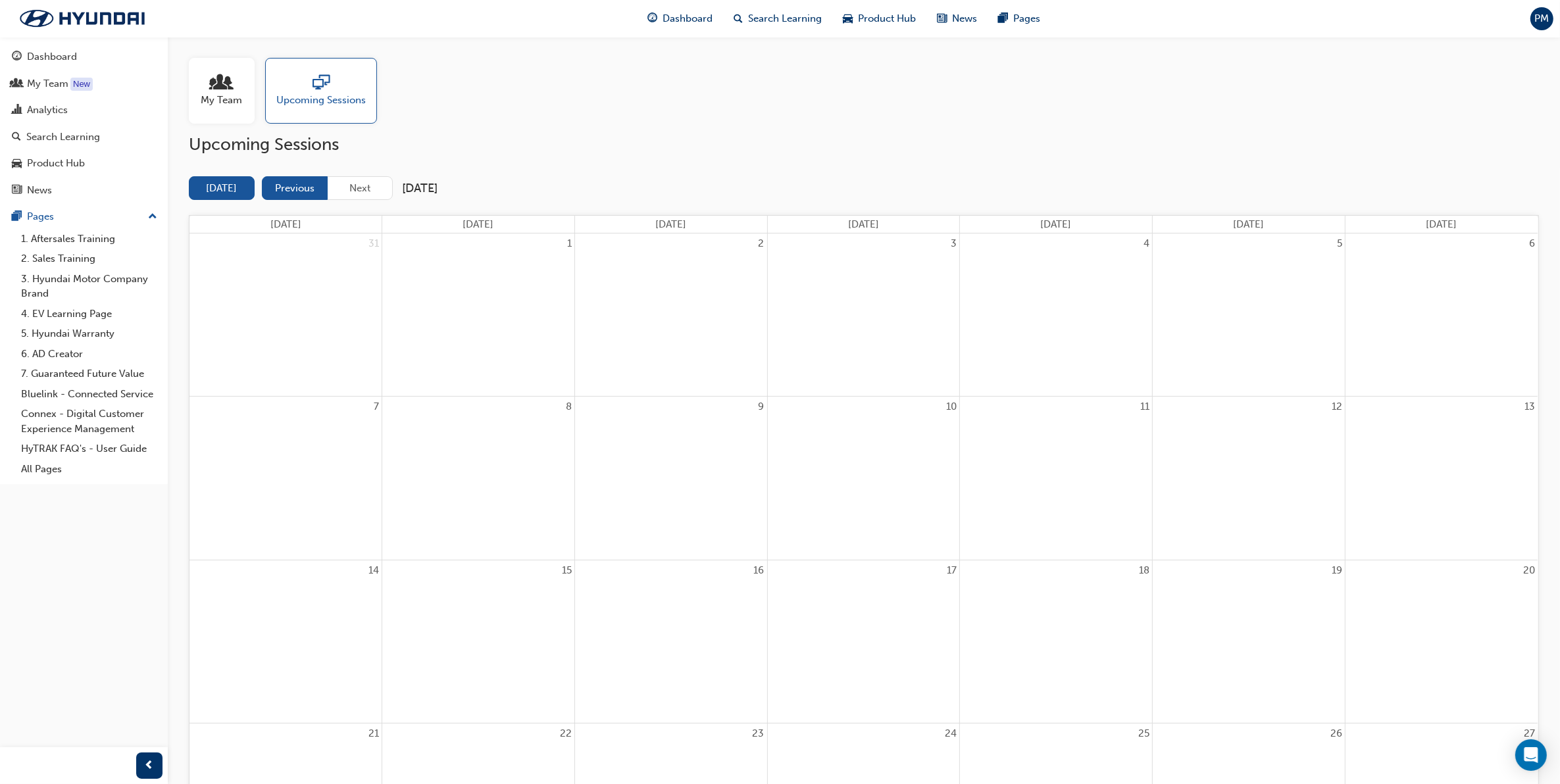
click at [303, 188] on button "Previous" at bounding box center [295, 188] width 66 height 24
